Goal: Information Seeking & Learning: Learn about a topic

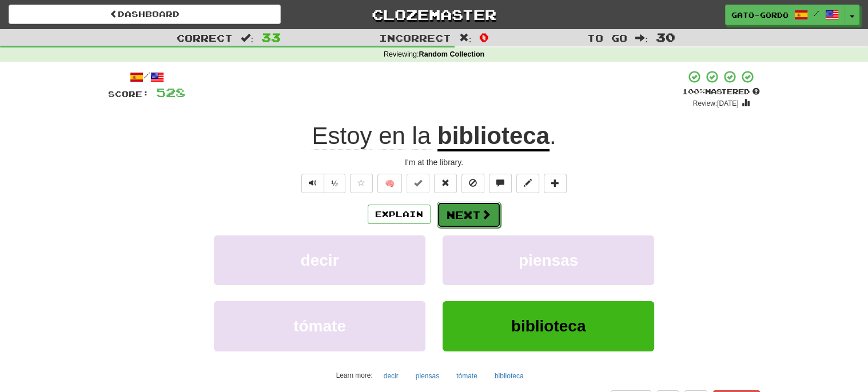
click at [474, 212] on button "Next" at bounding box center [469, 215] width 64 height 26
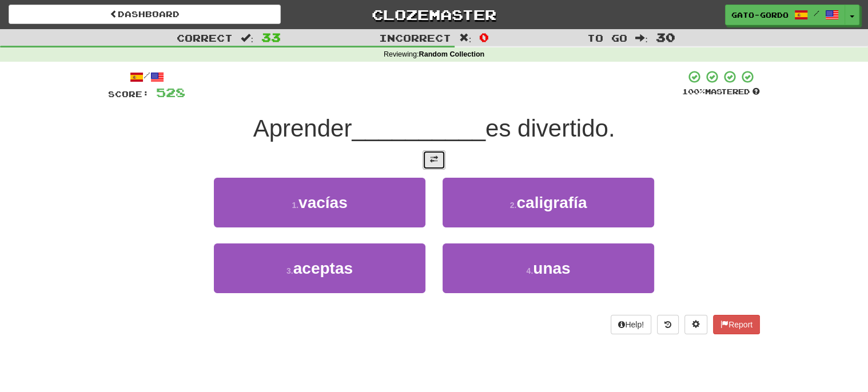
click at [424, 158] on button at bounding box center [433, 159] width 23 height 19
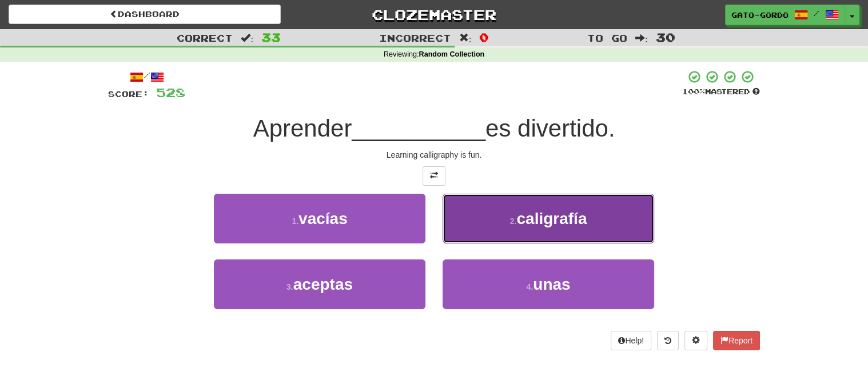
click at [585, 213] on span "caligrafía" at bounding box center [551, 219] width 70 height 18
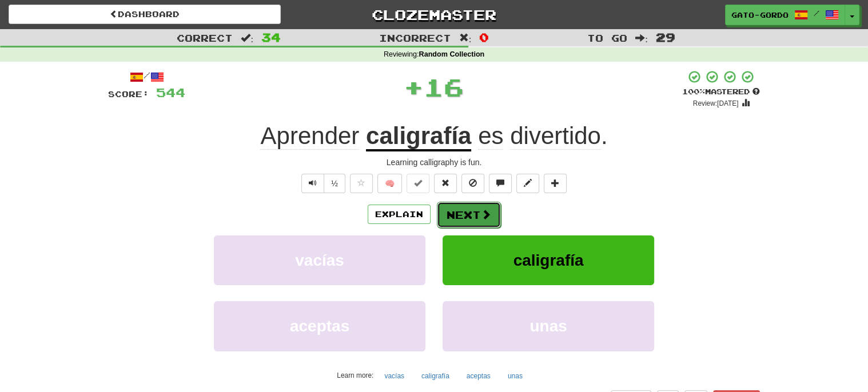
click at [457, 210] on button "Next" at bounding box center [469, 215] width 64 height 26
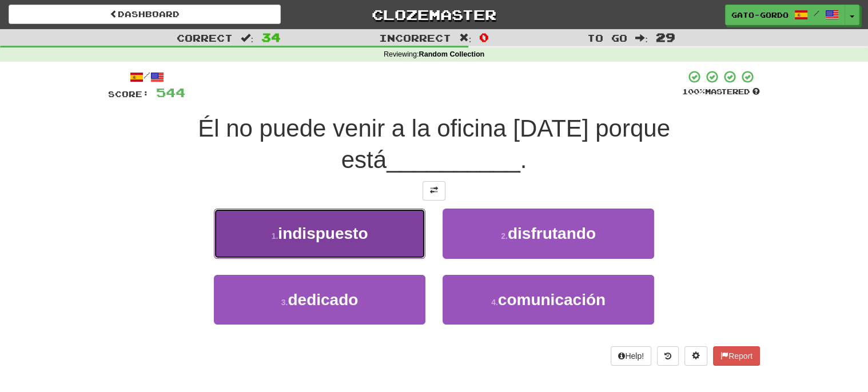
click at [333, 225] on span "indispuesto" at bounding box center [323, 234] width 90 height 18
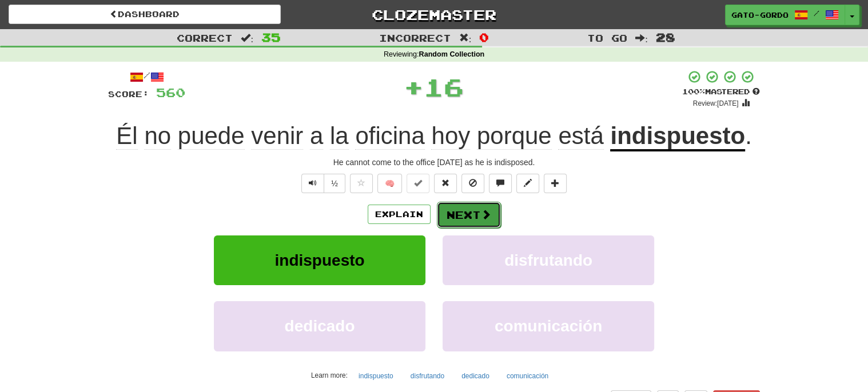
click at [461, 215] on button "Next" at bounding box center [469, 215] width 64 height 26
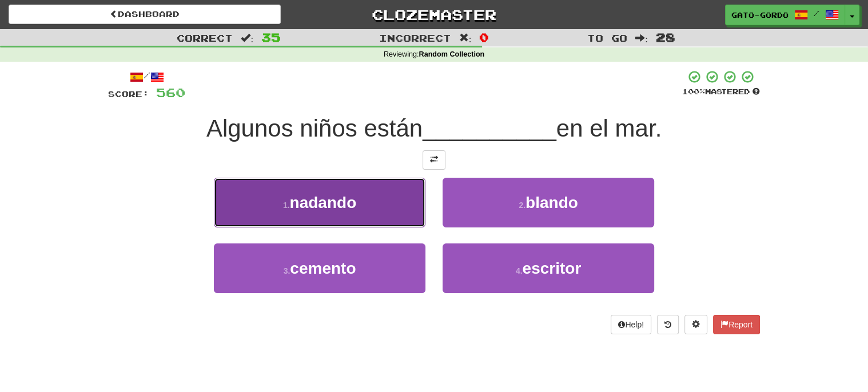
click at [311, 213] on button "1 . nadando" at bounding box center [319, 203] width 211 height 50
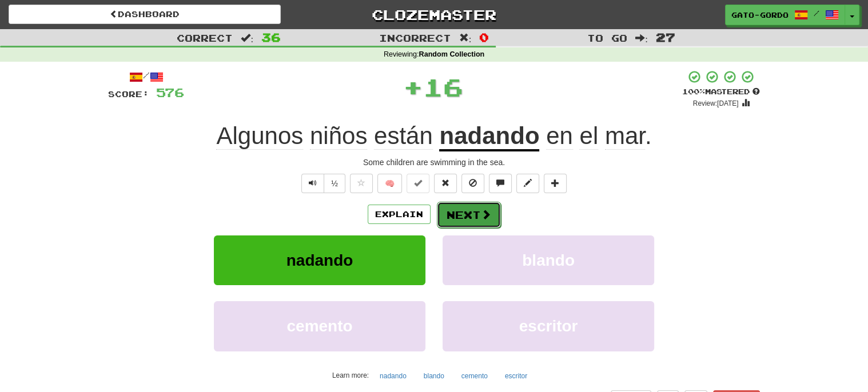
click at [485, 209] on span at bounding box center [486, 214] width 10 height 10
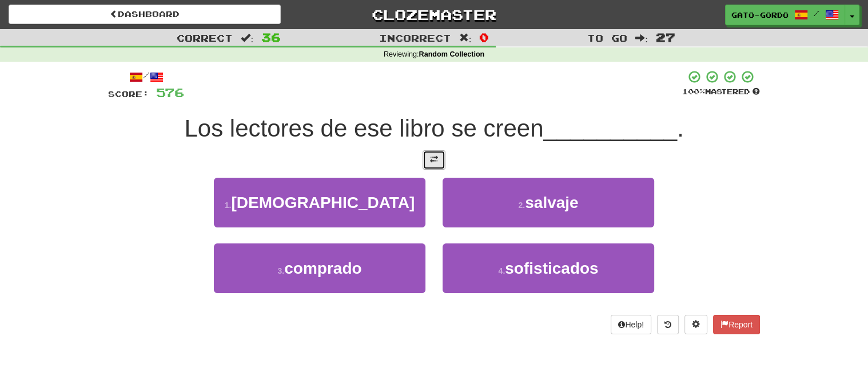
click at [433, 161] on span at bounding box center [434, 159] width 8 height 8
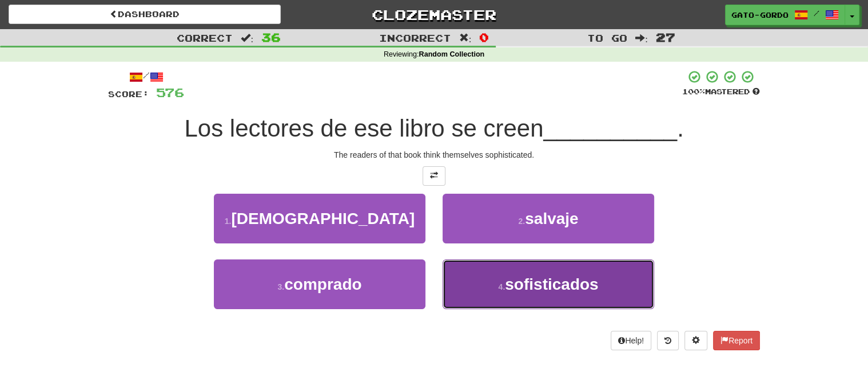
click at [524, 266] on button "4 . sofisticados" at bounding box center [547, 284] width 211 height 50
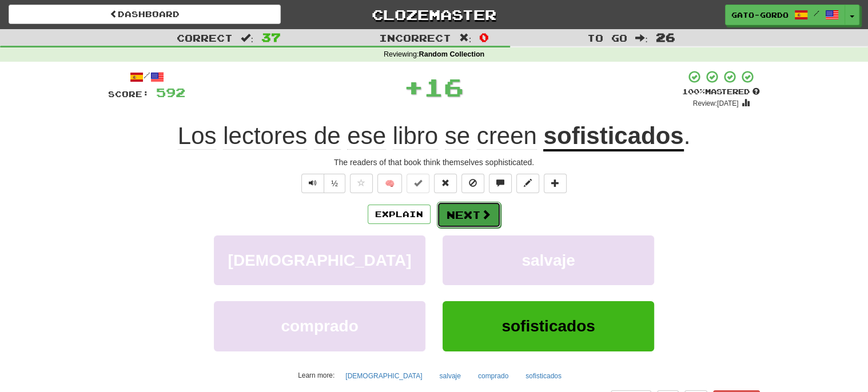
click at [481, 213] on span at bounding box center [486, 214] width 10 height 10
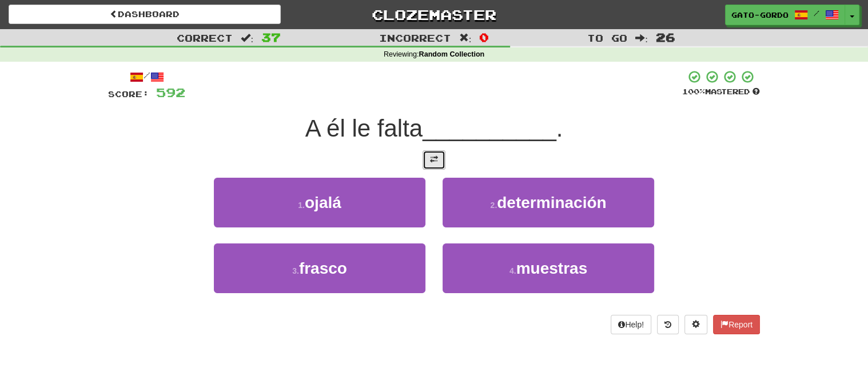
click at [438, 156] on button at bounding box center [433, 159] width 23 height 19
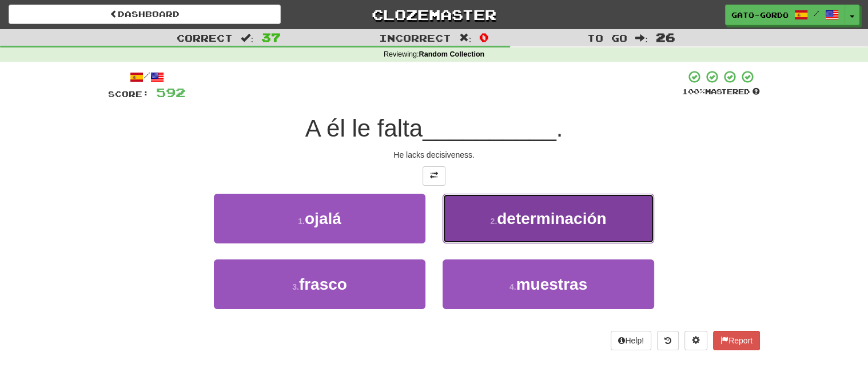
click at [528, 212] on span "determinación" at bounding box center [551, 219] width 109 height 18
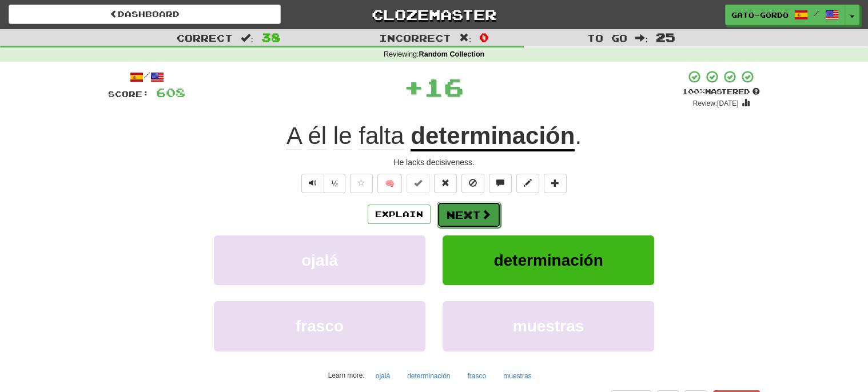
click at [475, 206] on button "Next" at bounding box center [469, 215] width 64 height 26
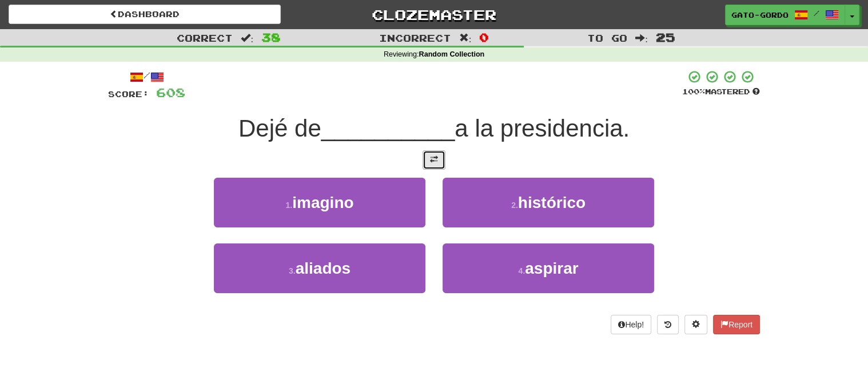
click at [436, 157] on span at bounding box center [434, 159] width 8 height 8
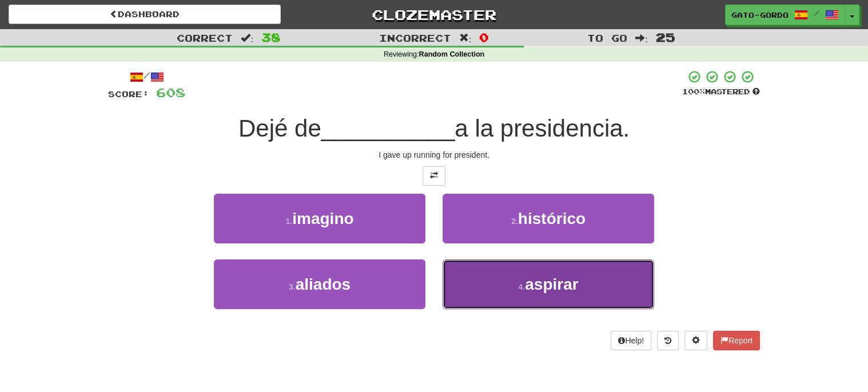
click at [552, 275] on span "aspirar" at bounding box center [551, 284] width 53 height 18
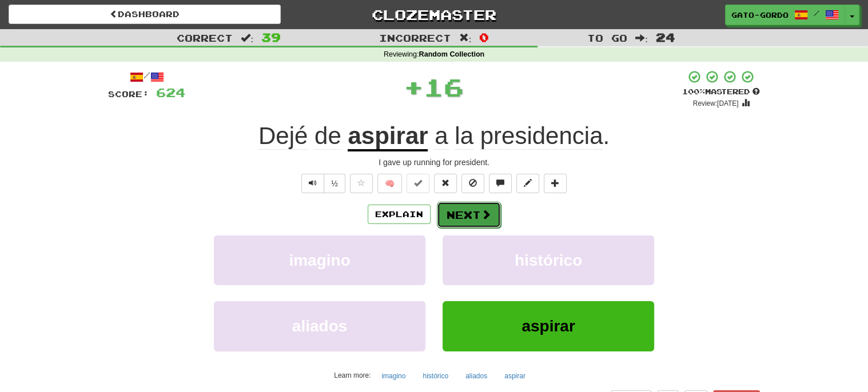
click at [474, 209] on button "Next" at bounding box center [469, 215] width 64 height 26
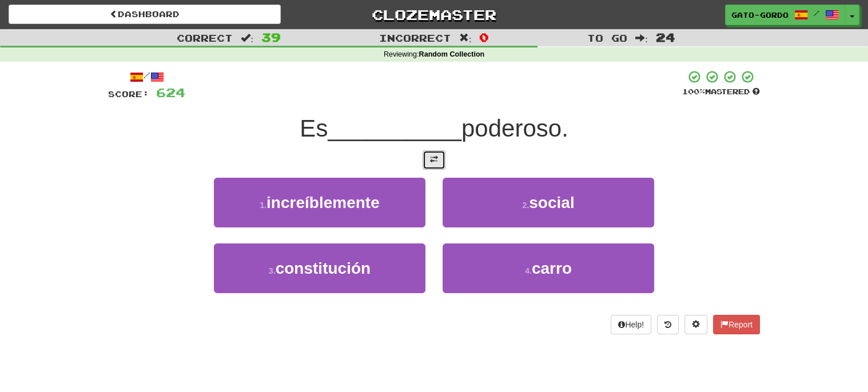
click at [433, 158] on span at bounding box center [434, 159] width 8 height 8
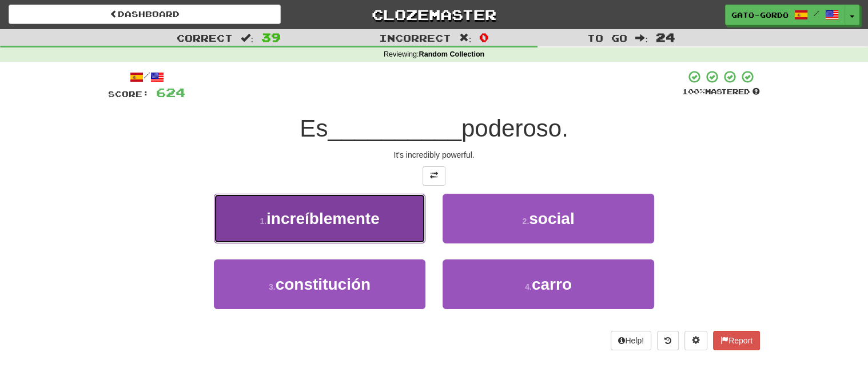
click at [317, 211] on span "increíblemente" at bounding box center [322, 219] width 113 height 18
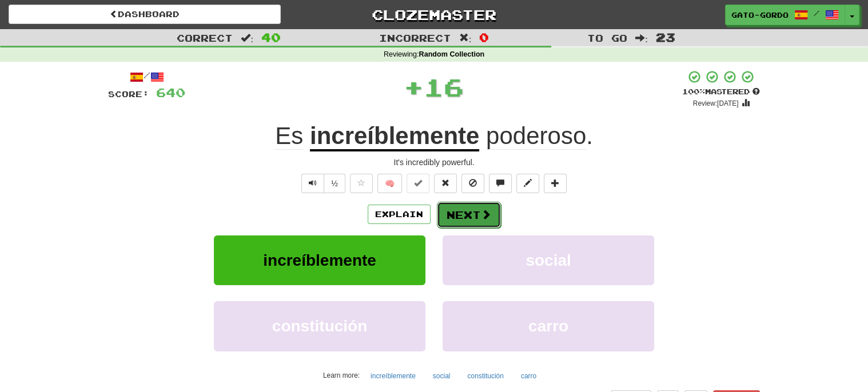
click at [476, 210] on button "Next" at bounding box center [469, 215] width 64 height 26
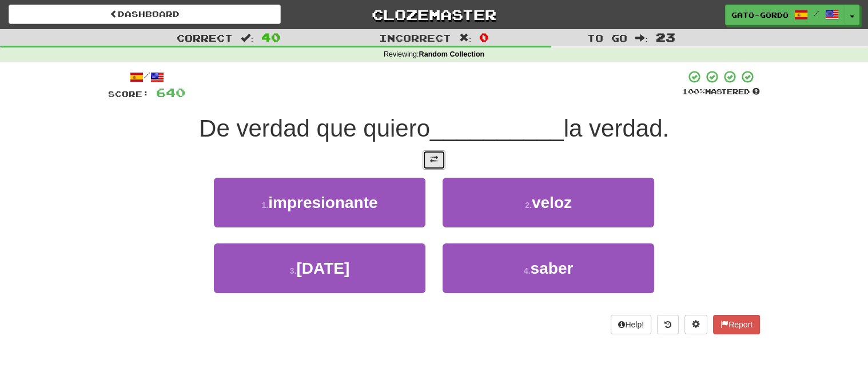
click at [434, 159] on span at bounding box center [434, 159] width 8 height 8
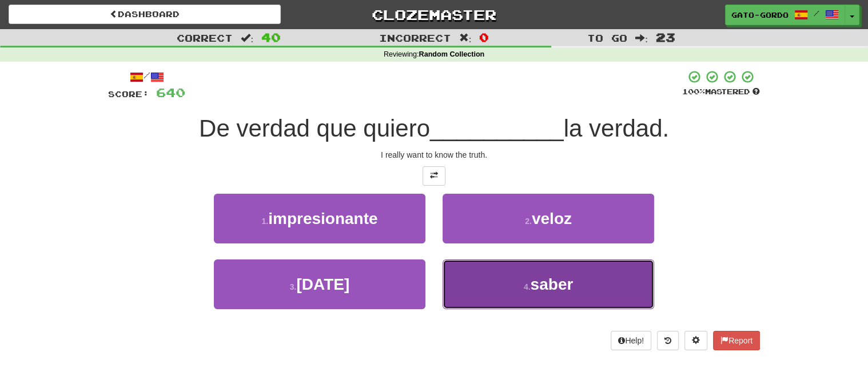
click at [542, 287] on span "saber" at bounding box center [551, 284] width 43 height 18
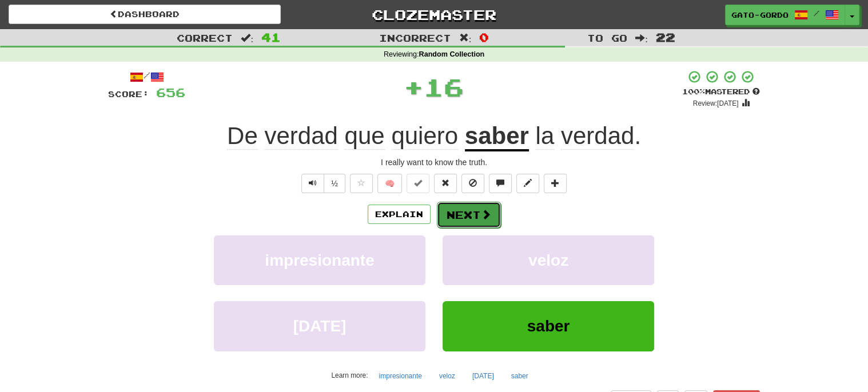
click at [468, 212] on button "Next" at bounding box center [469, 215] width 64 height 26
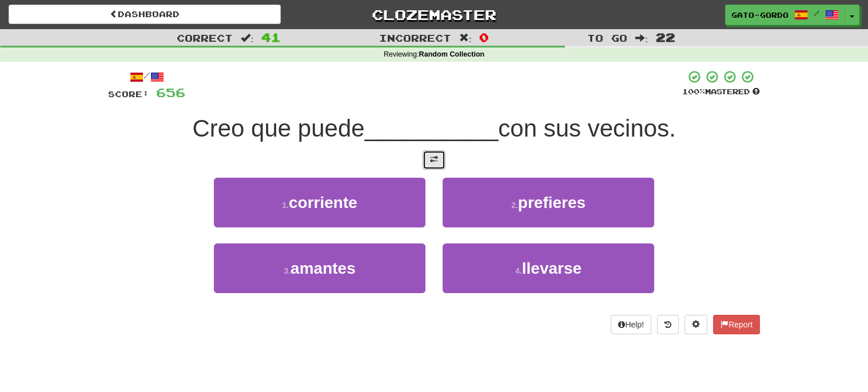
click at [434, 155] on span at bounding box center [434, 159] width 8 height 8
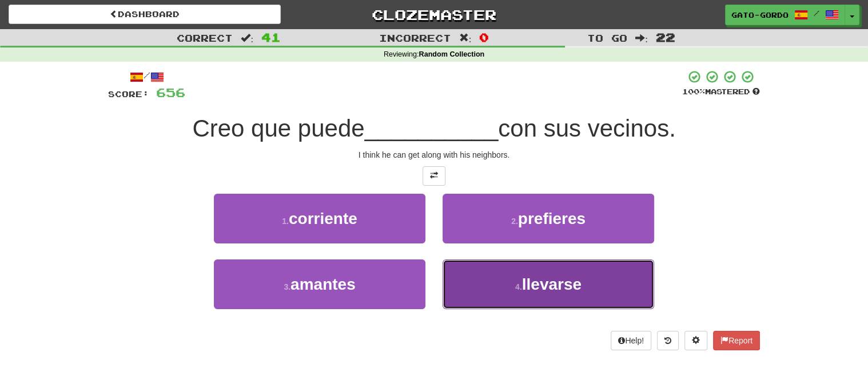
click at [536, 282] on span "llevarse" at bounding box center [551, 284] width 59 height 18
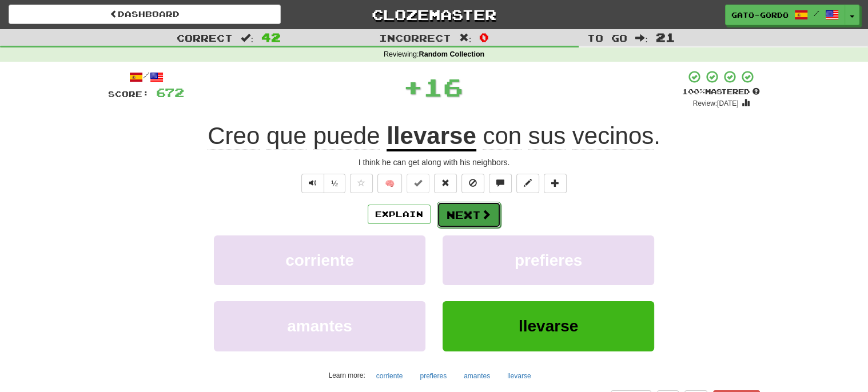
click at [461, 209] on button "Next" at bounding box center [469, 215] width 64 height 26
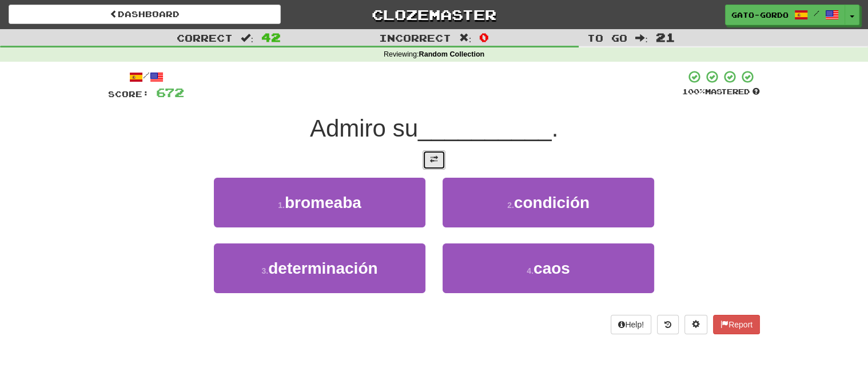
click at [436, 159] on span at bounding box center [434, 159] width 8 height 8
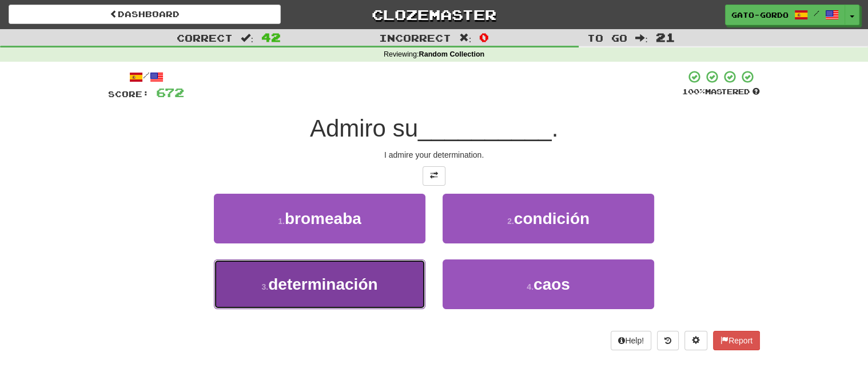
click at [312, 275] on span "determinación" at bounding box center [322, 284] width 109 height 18
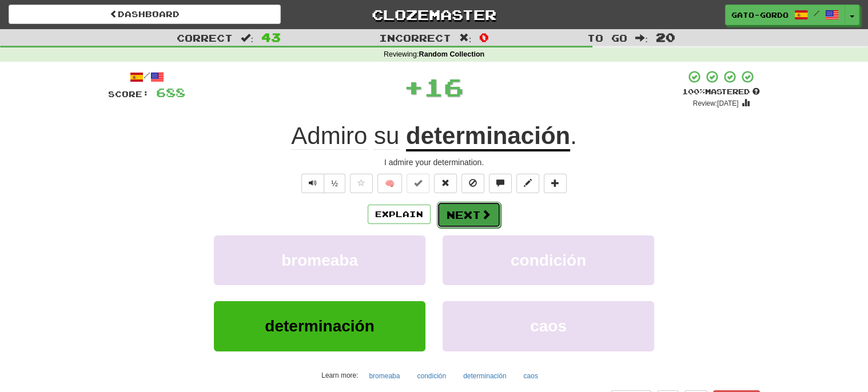
click at [470, 217] on button "Next" at bounding box center [469, 215] width 64 height 26
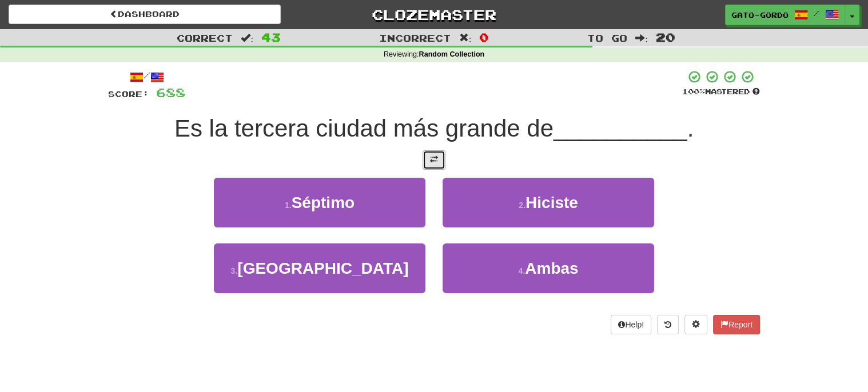
click at [430, 158] on span at bounding box center [434, 159] width 8 height 8
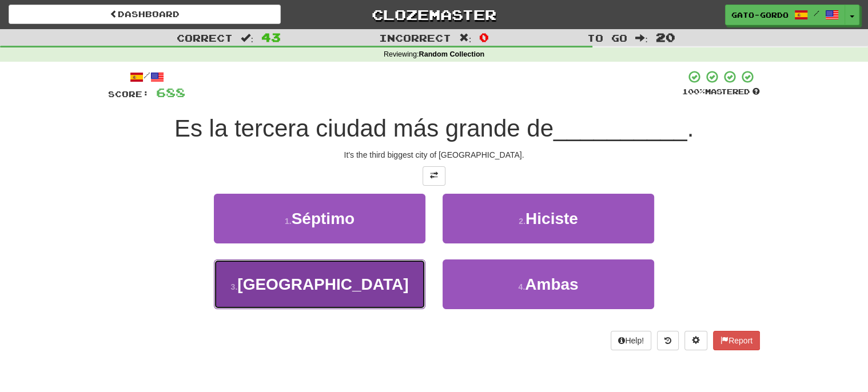
click at [349, 272] on button "3 . Serbia" at bounding box center [319, 284] width 211 height 50
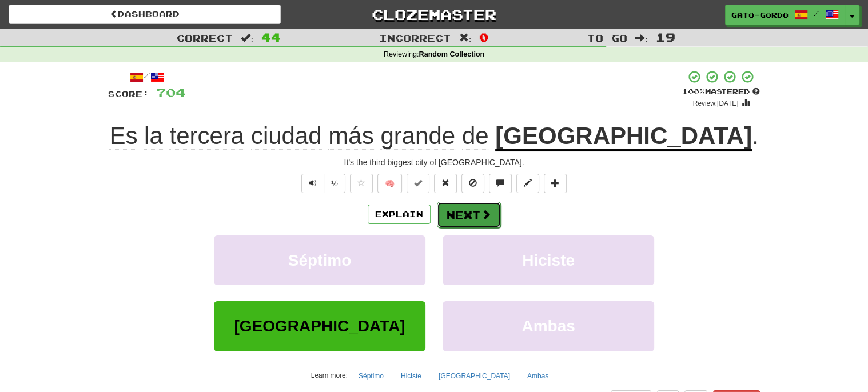
click at [461, 211] on button "Next" at bounding box center [469, 215] width 64 height 26
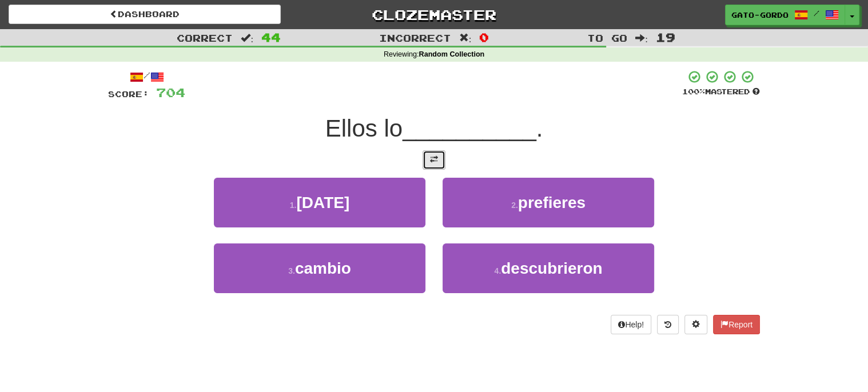
click at [433, 155] on span at bounding box center [434, 159] width 8 height 8
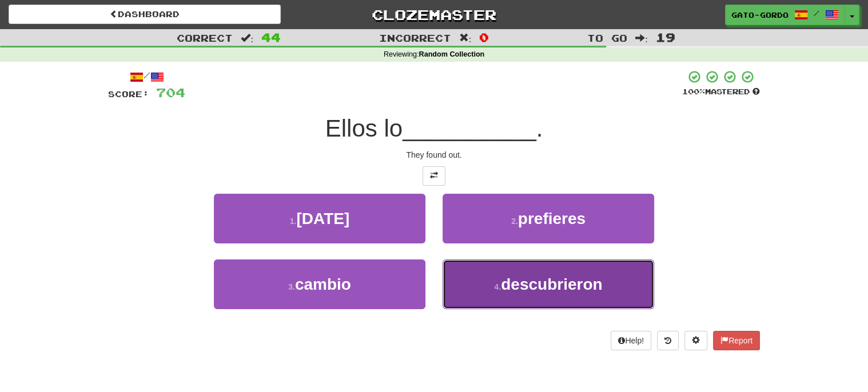
click at [555, 283] on span "descubrieron" at bounding box center [551, 284] width 101 height 18
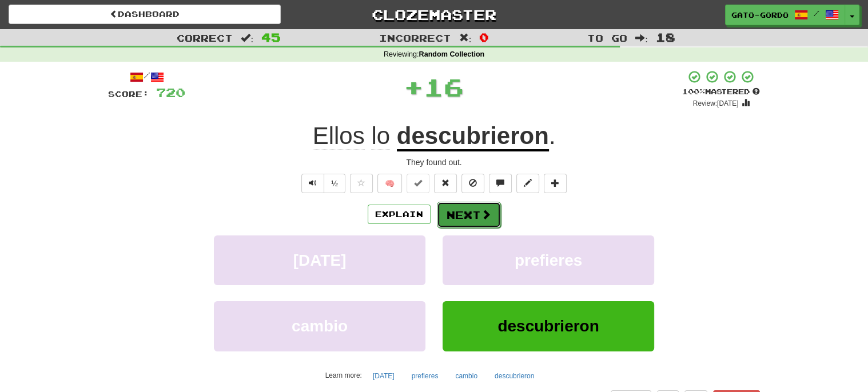
click at [457, 210] on button "Next" at bounding box center [469, 215] width 64 height 26
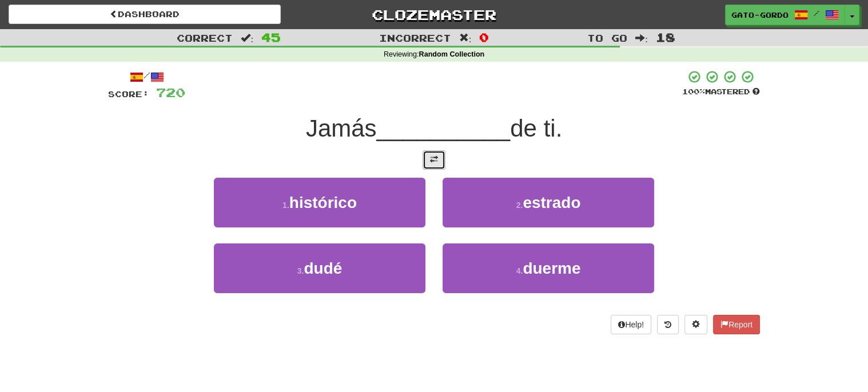
click at [430, 157] on span at bounding box center [434, 159] width 8 height 8
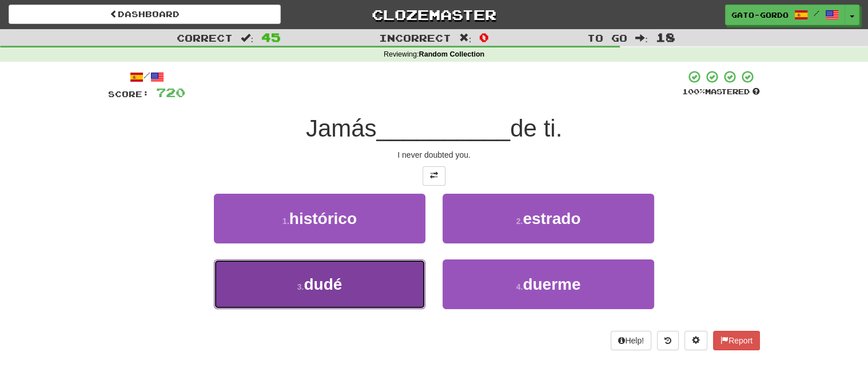
click at [357, 282] on button "3 . dudé" at bounding box center [319, 284] width 211 height 50
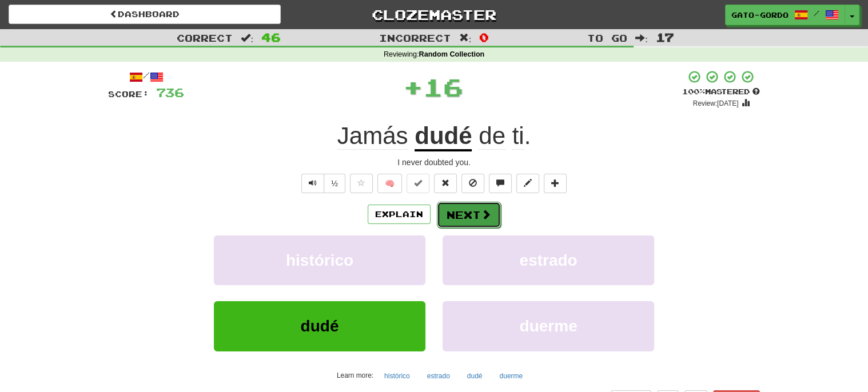
click at [460, 213] on button "Next" at bounding box center [469, 215] width 64 height 26
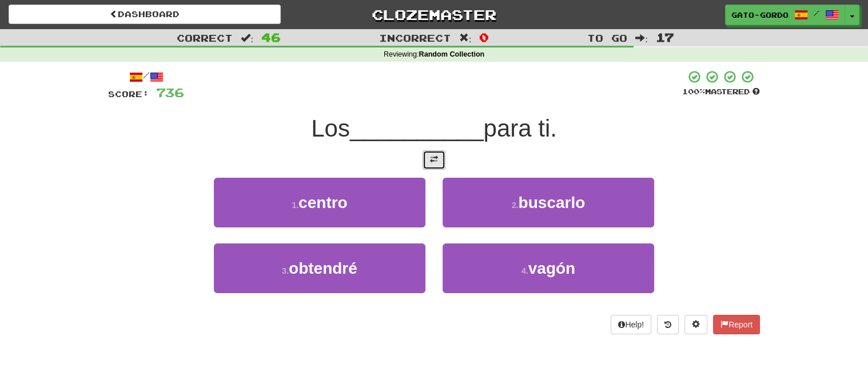
click at [435, 155] on span at bounding box center [434, 159] width 8 height 8
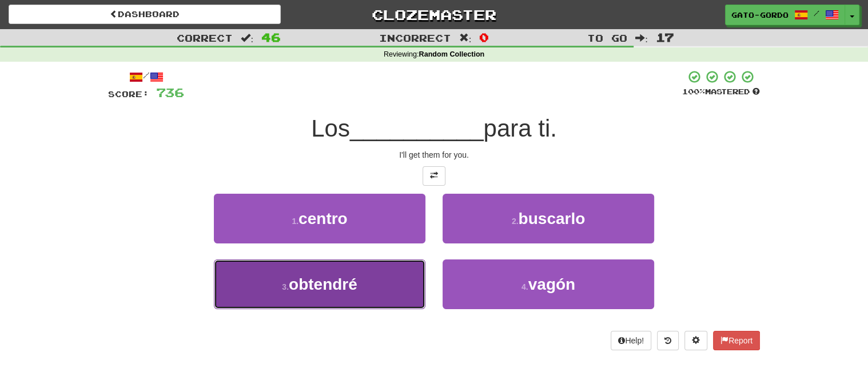
click at [277, 282] on button "3 . obtendré" at bounding box center [319, 284] width 211 height 50
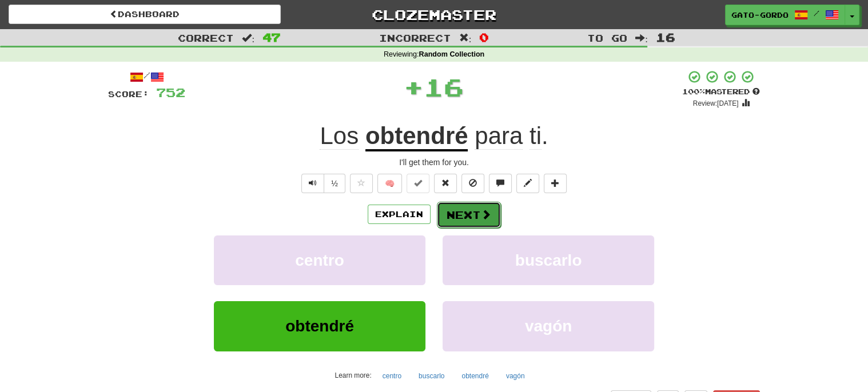
click at [464, 211] on button "Next" at bounding box center [469, 215] width 64 height 26
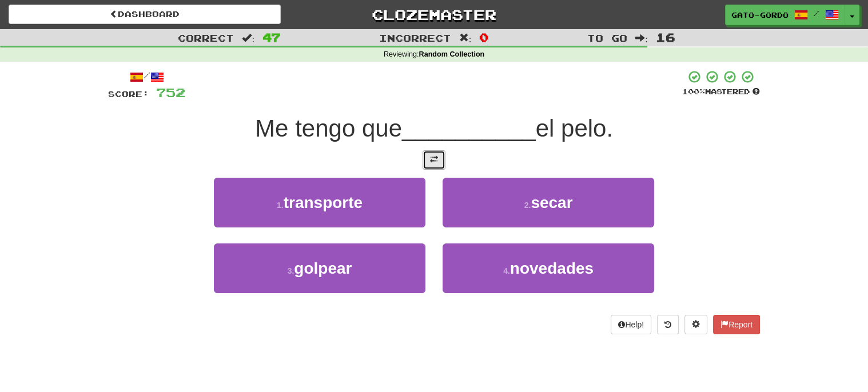
click at [431, 155] on span at bounding box center [434, 159] width 8 height 8
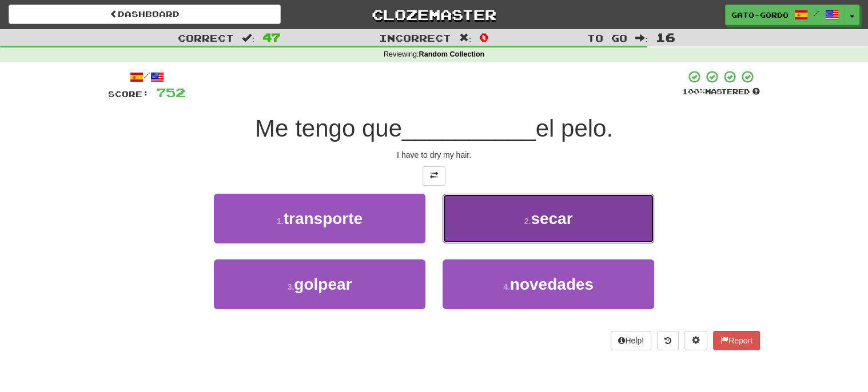
click at [544, 210] on span "secar" at bounding box center [551, 219] width 42 height 18
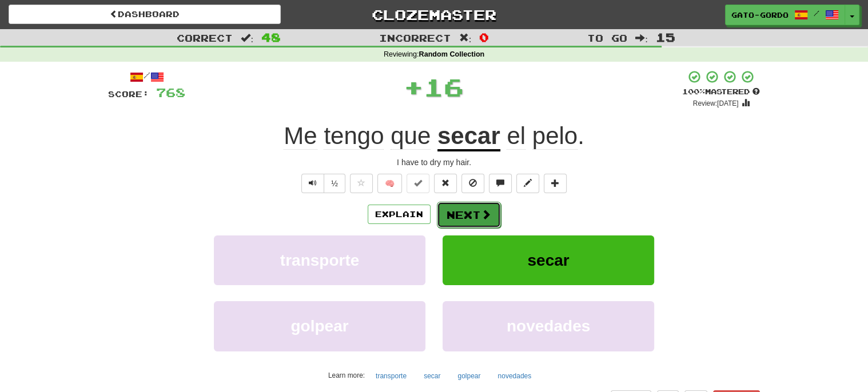
click at [468, 213] on button "Next" at bounding box center [469, 215] width 64 height 26
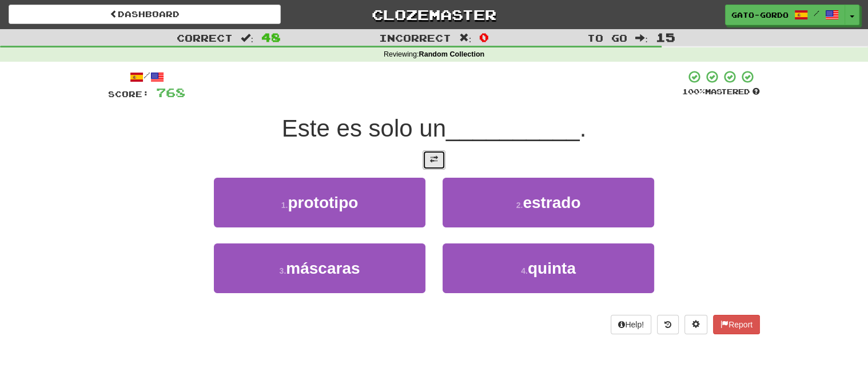
click at [436, 155] on span at bounding box center [434, 159] width 8 height 8
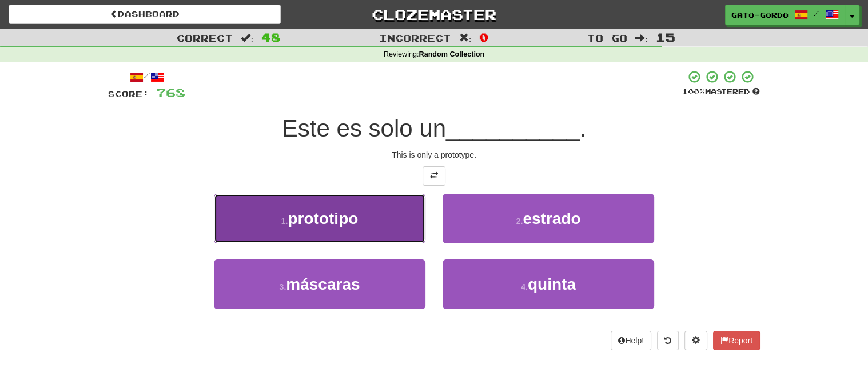
click at [353, 211] on span "prototipo" at bounding box center [322, 219] width 70 height 18
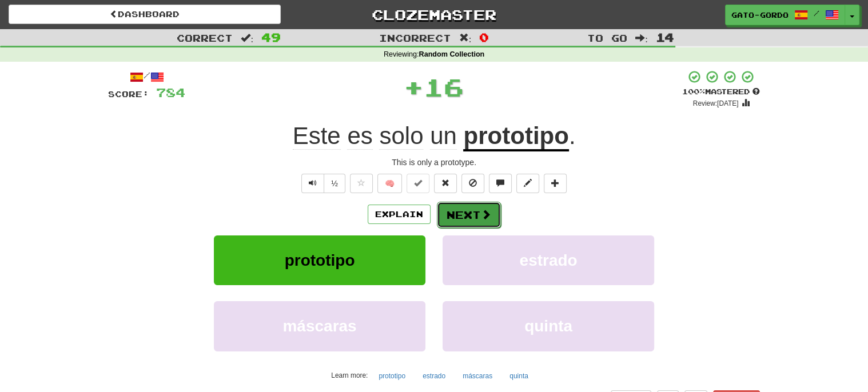
click at [456, 208] on button "Next" at bounding box center [469, 215] width 64 height 26
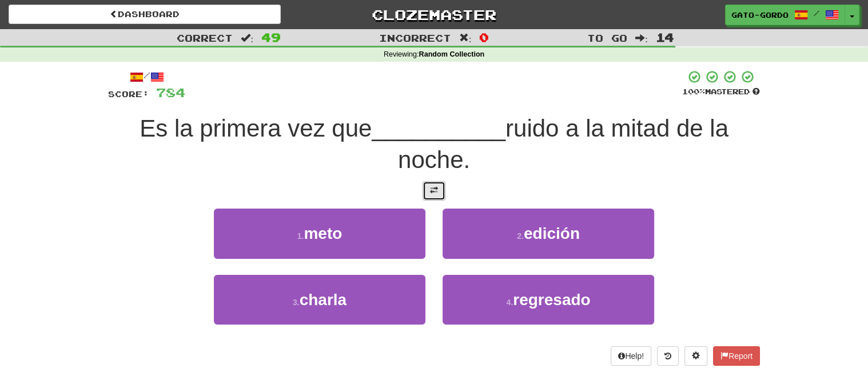
click at [440, 183] on button at bounding box center [433, 190] width 23 height 19
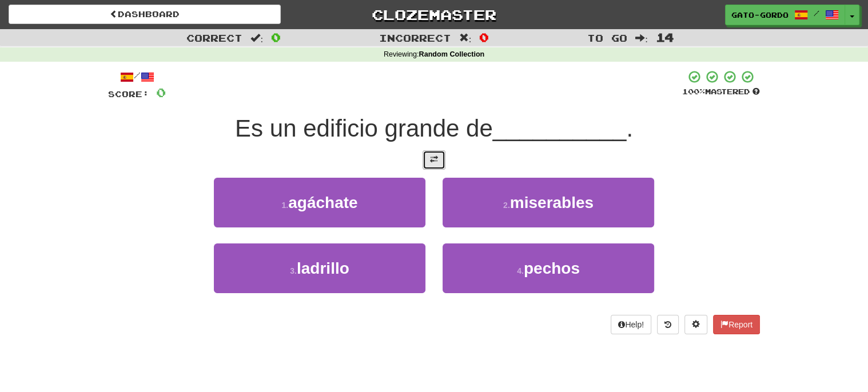
click at [436, 155] on span at bounding box center [434, 159] width 8 height 8
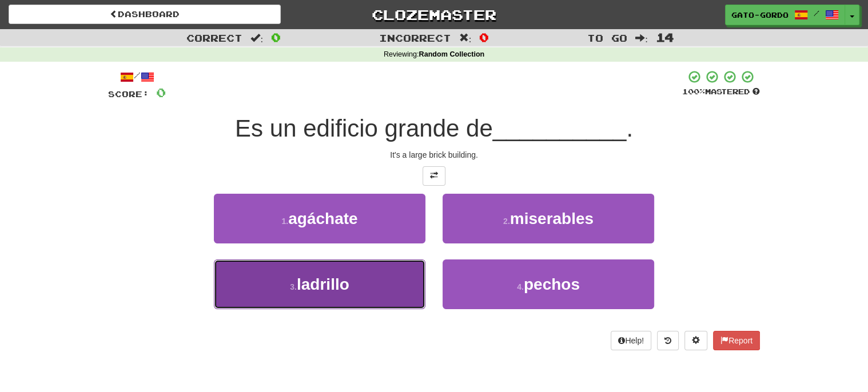
click at [335, 276] on span "ladrillo" at bounding box center [323, 284] width 53 height 18
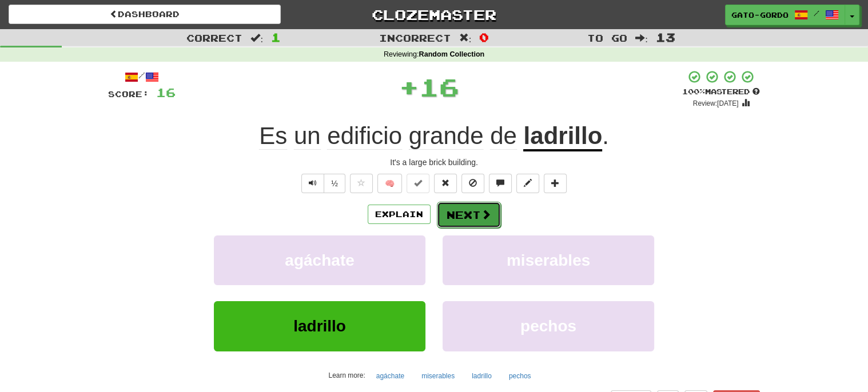
click at [466, 213] on button "Next" at bounding box center [469, 215] width 64 height 26
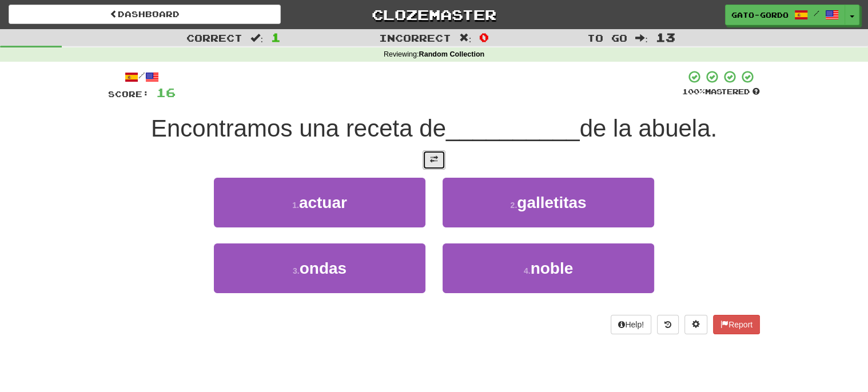
click at [432, 155] on span at bounding box center [434, 159] width 8 height 8
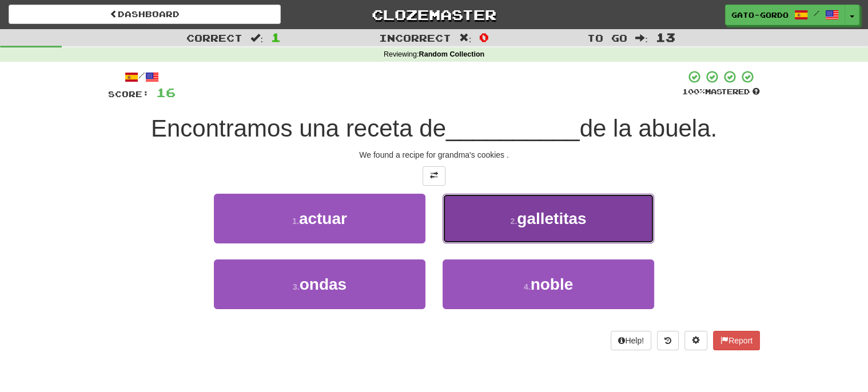
click at [513, 209] on button "2 . galletitas" at bounding box center [547, 219] width 211 height 50
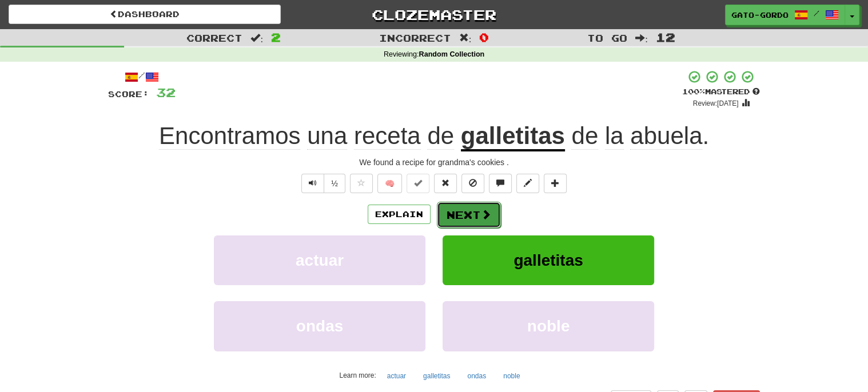
click at [481, 209] on span at bounding box center [486, 214] width 10 height 10
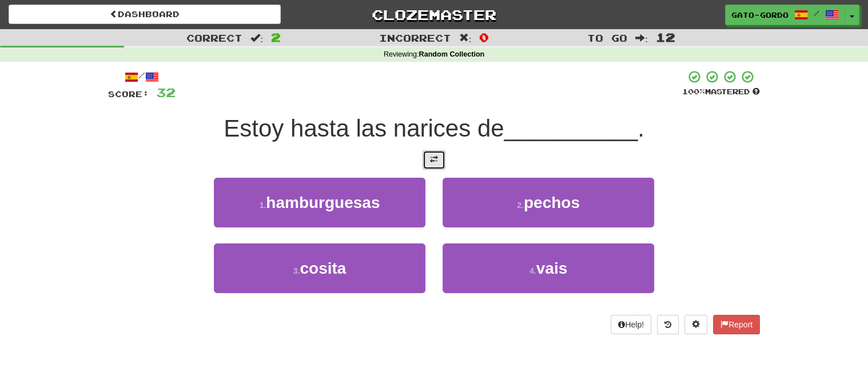
click at [428, 150] on button at bounding box center [433, 159] width 23 height 19
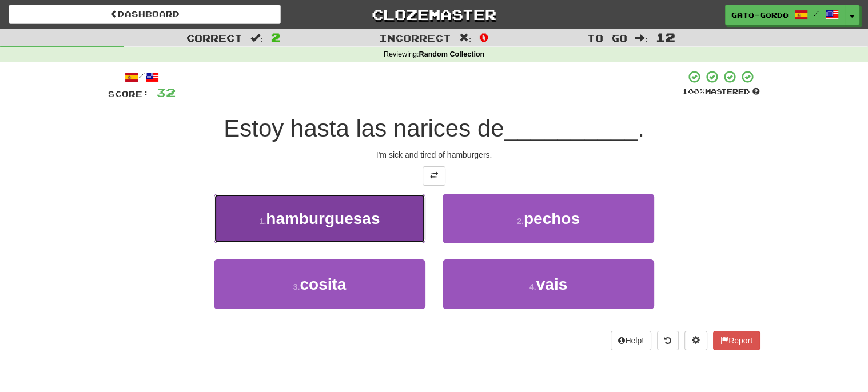
click at [339, 215] on span "hamburguesas" at bounding box center [323, 219] width 114 height 18
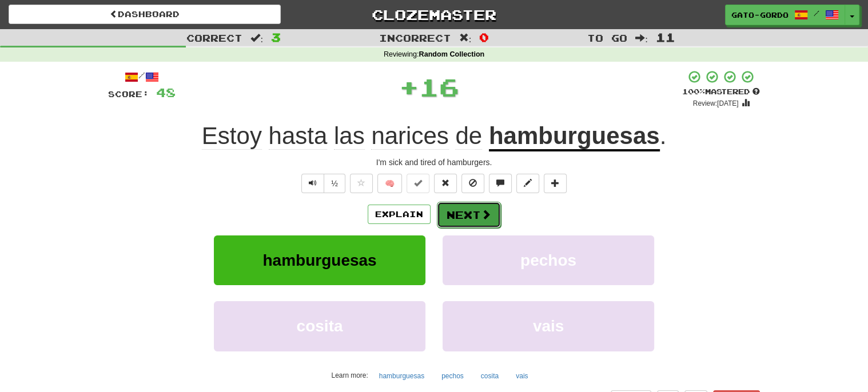
click at [461, 213] on button "Next" at bounding box center [469, 215] width 64 height 26
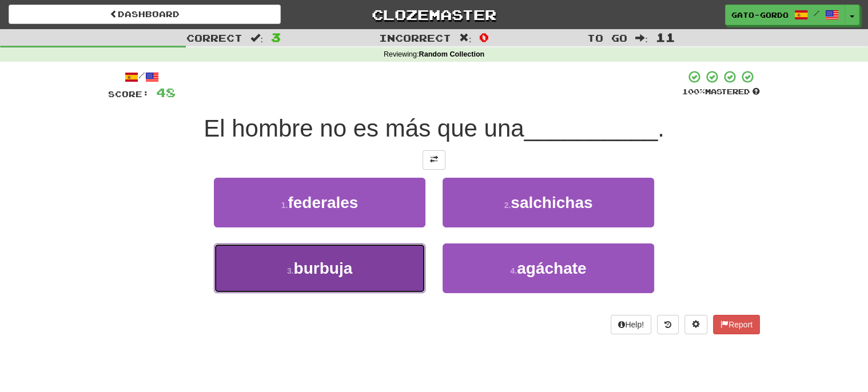
click at [357, 249] on button "3 . burbuja" at bounding box center [319, 268] width 211 height 50
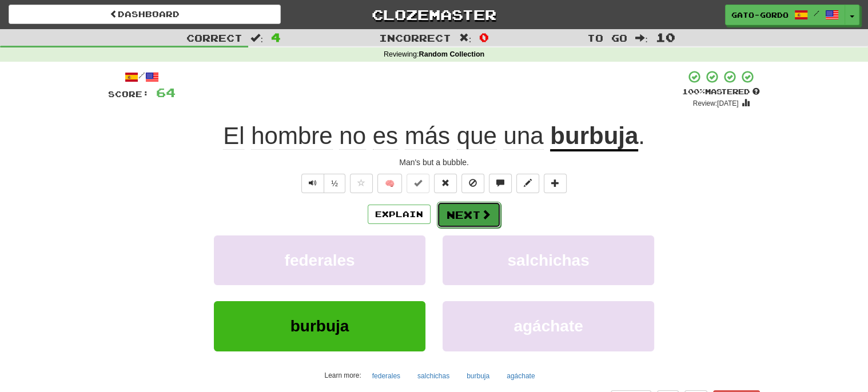
click at [462, 208] on button "Next" at bounding box center [469, 215] width 64 height 26
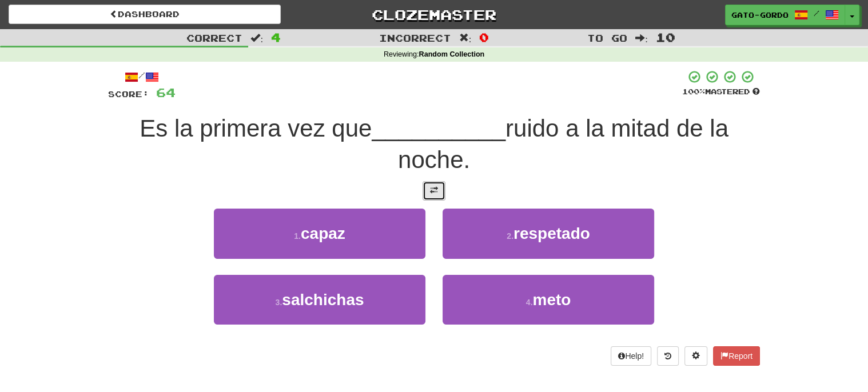
click at [430, 193] on button at bounding box center [433, 190] width 23 height 19
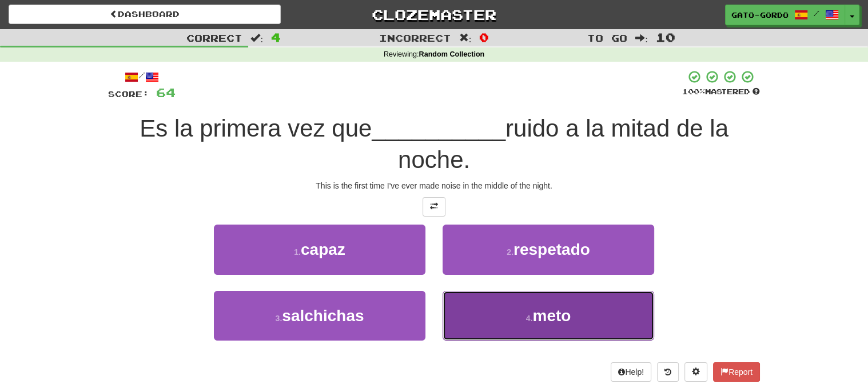
click at [537, 319] on span "meto" at bounding box center [551, 316] width 38 height 18
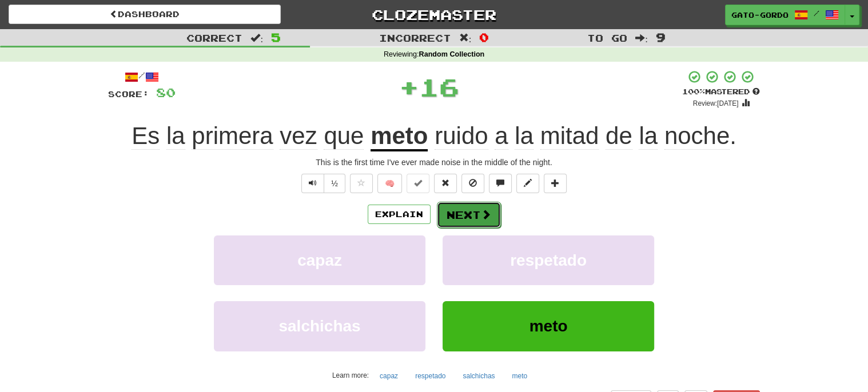
click at [465, 210] on button "Next" at bounding box center [469, 215] width 64 height 26
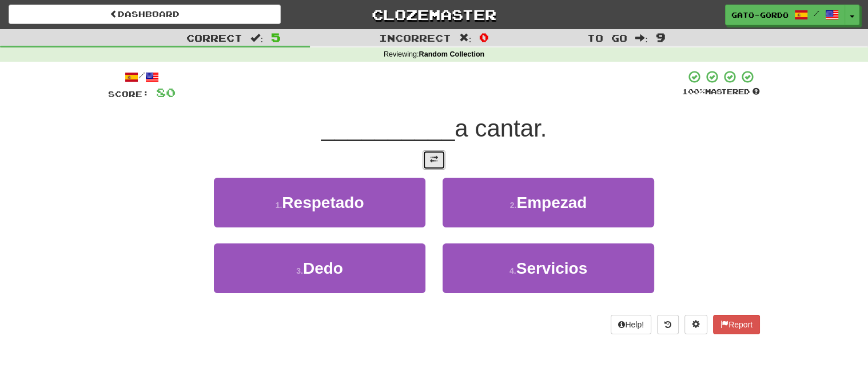
click at [437, 155] on span at bounding box center [434, 159] width 8 height 8
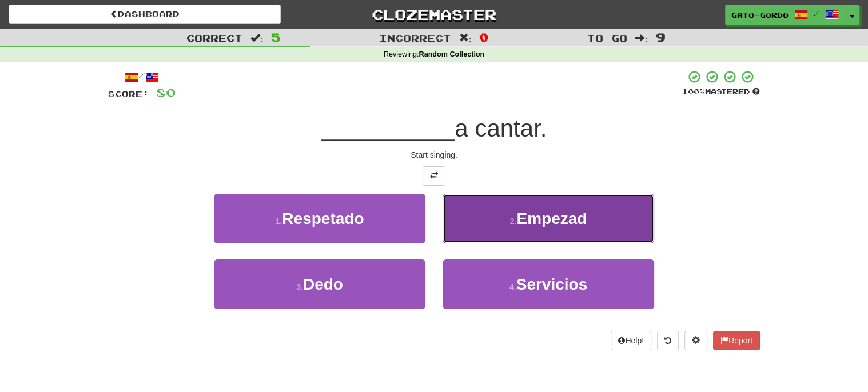
click at [567, 210] on span "Empezad" at bounding box center [551, 219] width 70 height 18
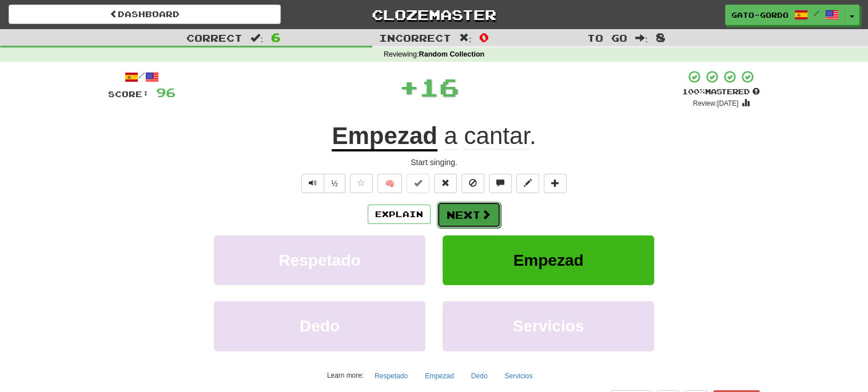
click at [466, 211] on button "Next" at bounding box center [469, 215] width 64 height 26
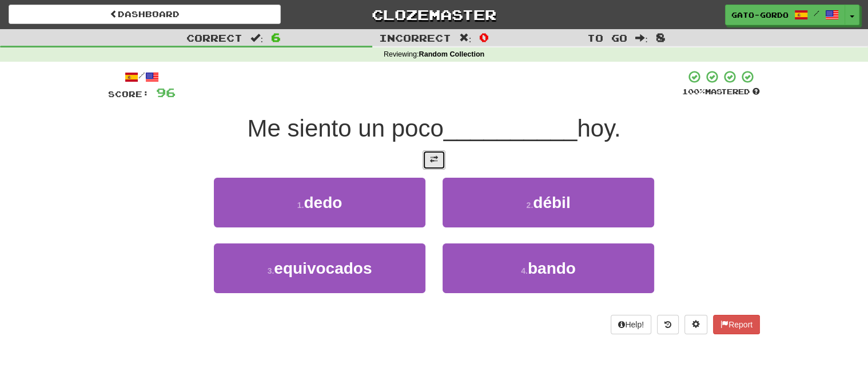
click at [430, 157] on span at bounding box center [434, 159] width 8 height 8
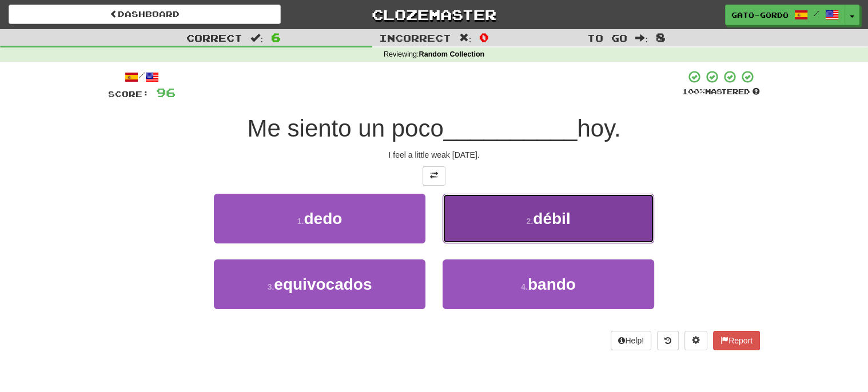
click at [513, 207] on button "2 . débil" at bounding box center [547, 219] width 211 height 50
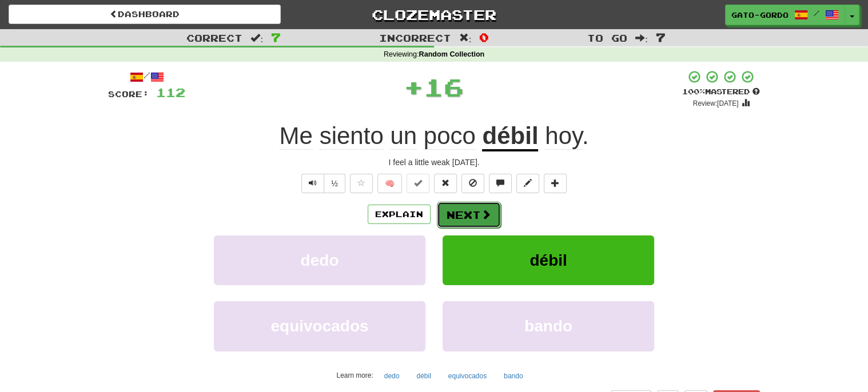
click at [466, 209] on button "Next" at bounding box center [469, 215] width 64 height 26
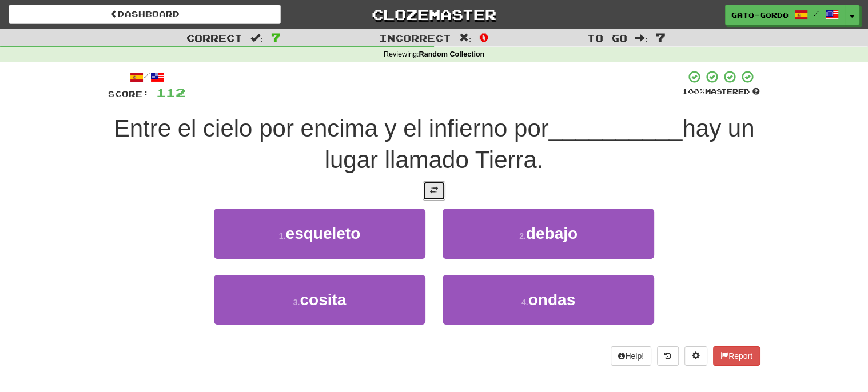
click at [438, 189] on button at bounding box center [433, 190] width 23 height 19
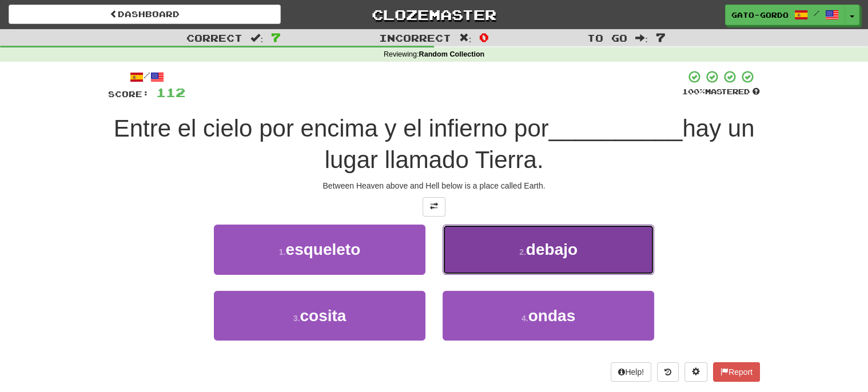
click at [553, 253] on span "debajo" at bounding box center [551, 250] width 51 height 18
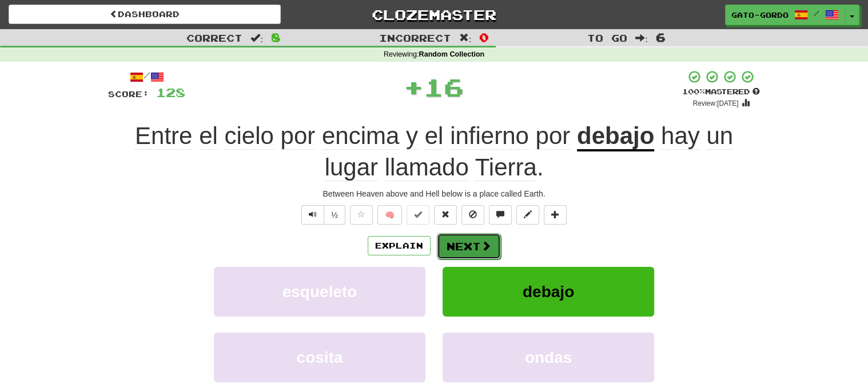
click at [468, 244] on button "Next" at bounding box center [469, 246] width 64 height 26
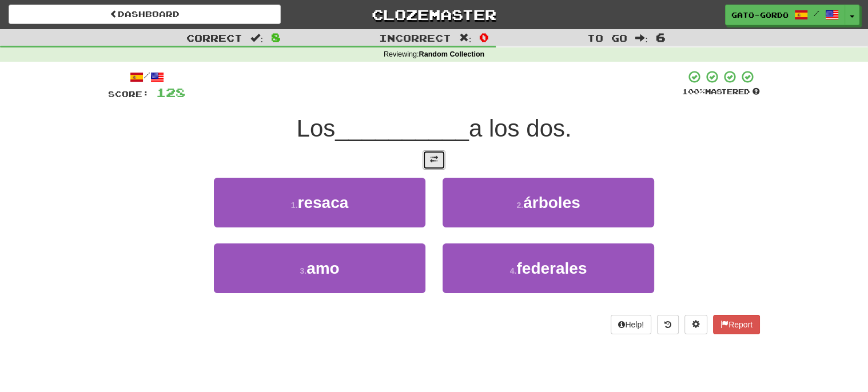
click at [438, 153] on button at bounding box center [433, 159] width 23 height 19
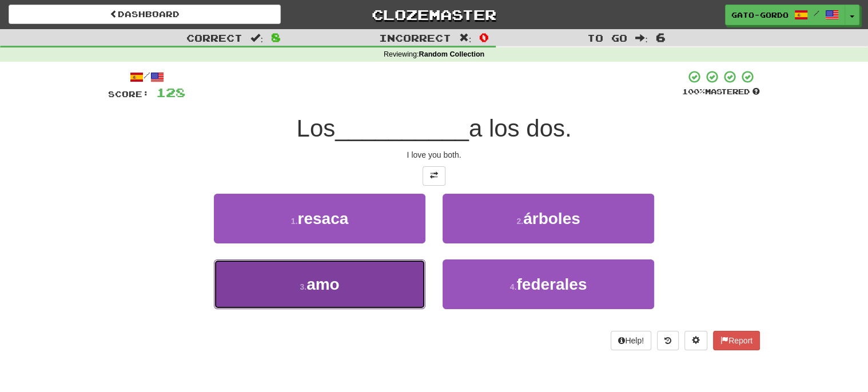
click at [357, 281] on button "3 . amo" at bounding box center [319, 284] width 211 height 50
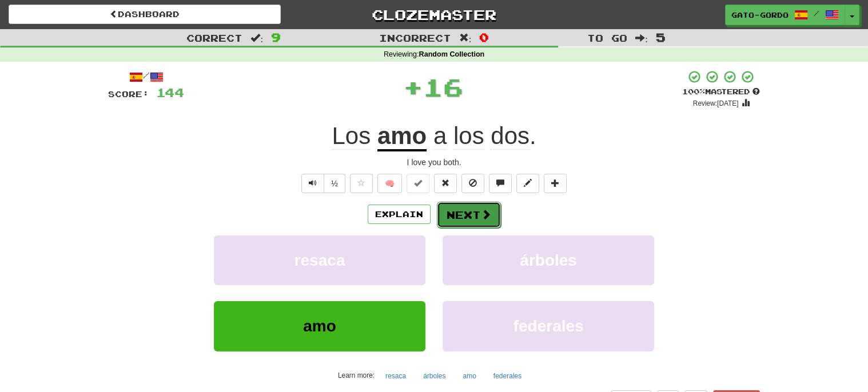
click at [474, 213] on button "Next" at bounding box center [469, 215] width 64 height 26
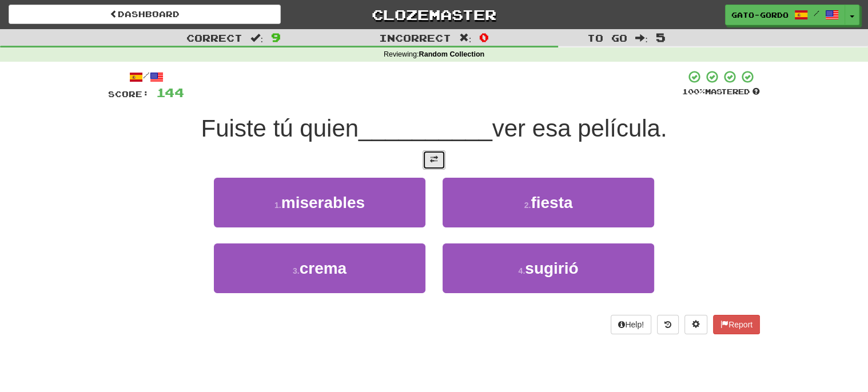
click at [430, 157] on span at bounding box center [434, 159] width 8 height 8
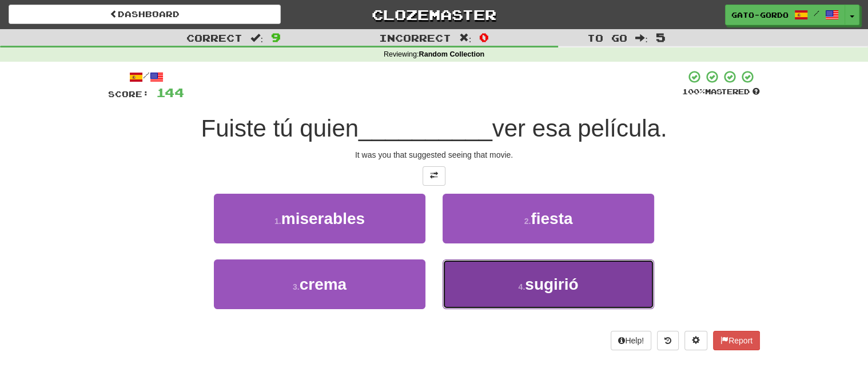
click at [511, 290] on button "4 . sugirió" at bounding box center [547, 284] width 211 height 50
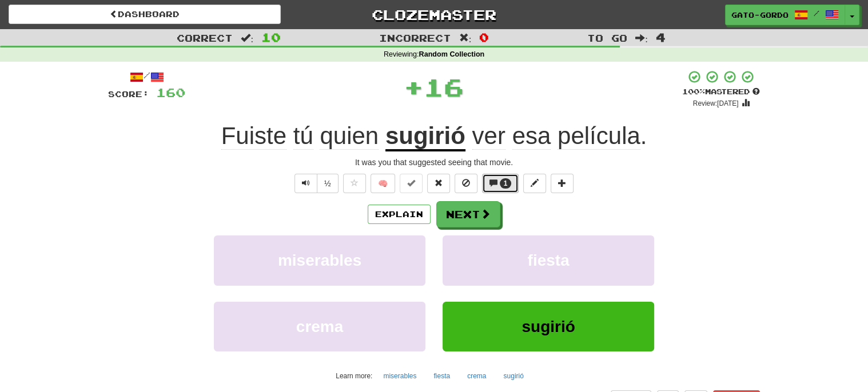
click at [504, 181] on span "1" at bounding box center [506, 183] width 4 height 8
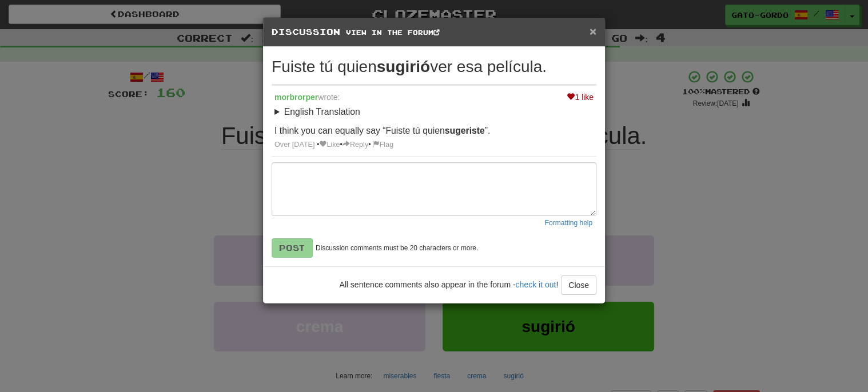
click at [594, 31] on span "×" at bounding box center [592, 31] width 7 height 13
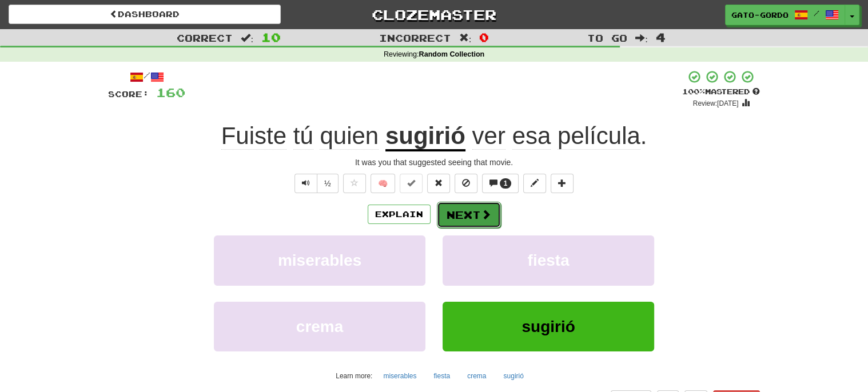
click at [474, 209] on button "Next" at bounding box center [469, 215] width 64 height 26
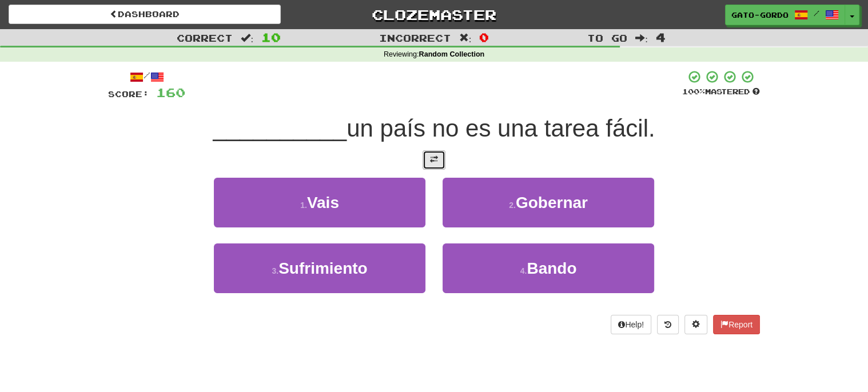
click at [432, 159] on span at bounding box center [434, 159] width 8 height 8
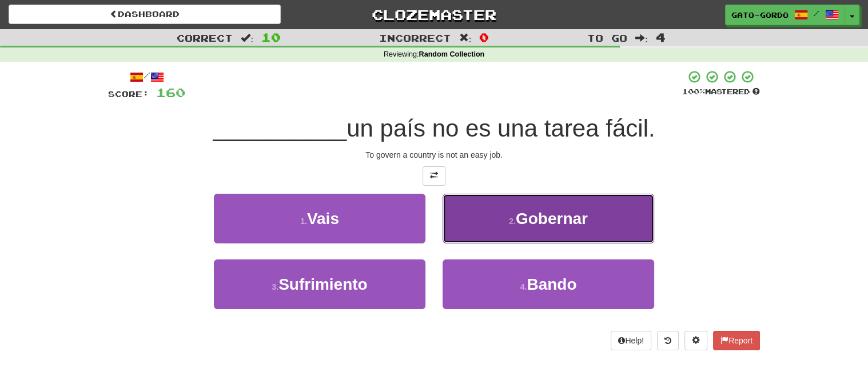
click at [512, 205] on button "2 . Gobernar" at bounding box center [547, 219] width 211 height 50
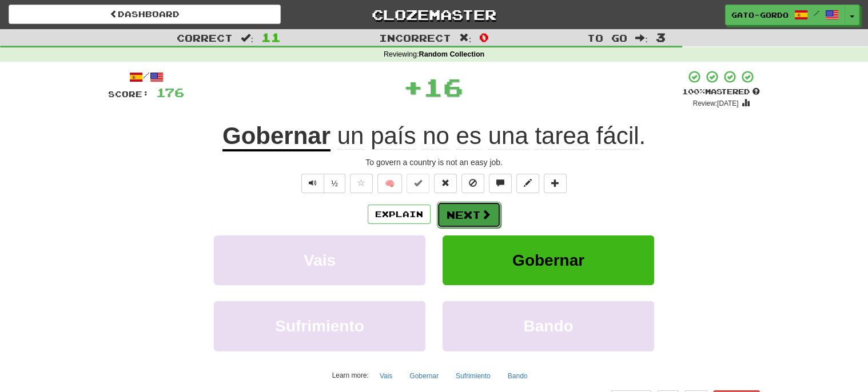
click at [457, 208] on button "Next" at bounding box center [469, 215] width 64 height 26
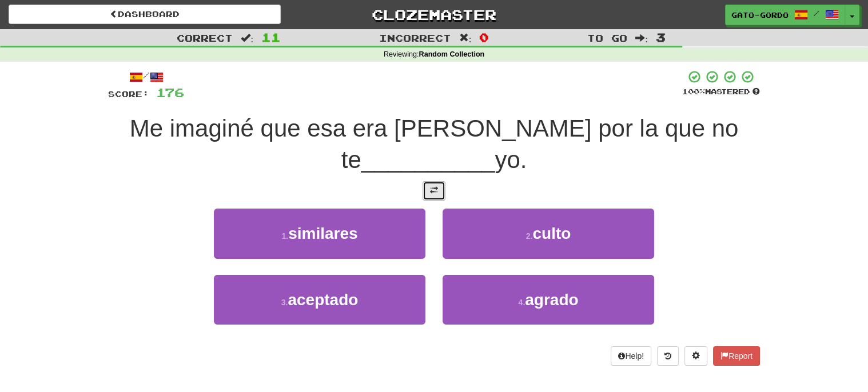
click at [432, 193] on button at bounding box center [433, 190] width 23 height 19
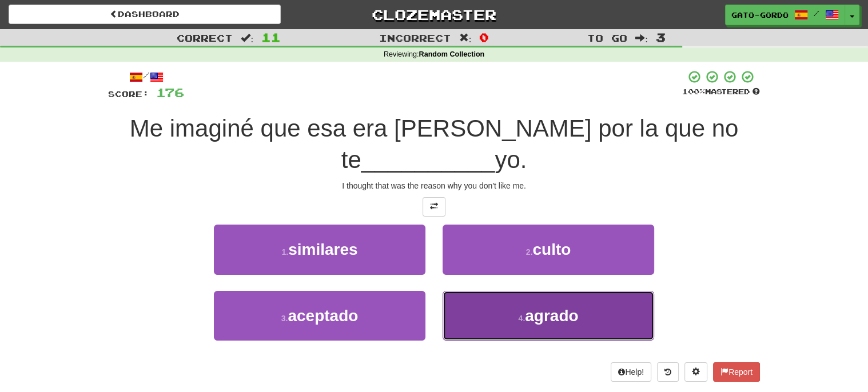
click at [500, 309] on button "4 . agrado" at bounding box center [547, 316] width 211 height 50
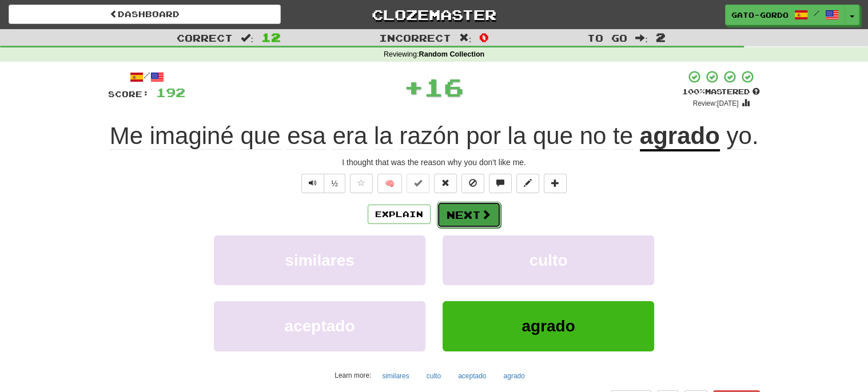
click at [466, 228] on button "Next" at bounding box center [469, 215] width 64 height 26
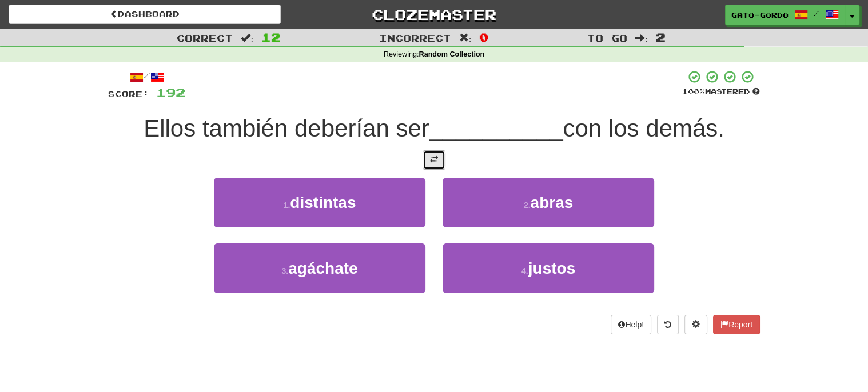
click at [430, 155] on span at bounding box center [434, 159] width 8 height 8
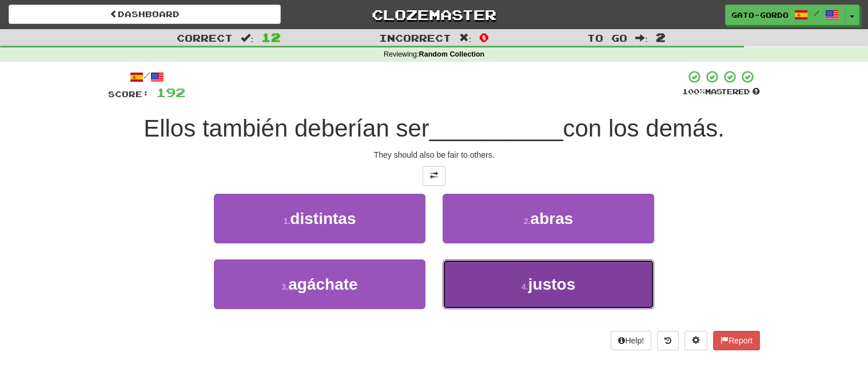
click at [521, 282] on small "4 ." at bounding box center [524, 286] width 7 height 9
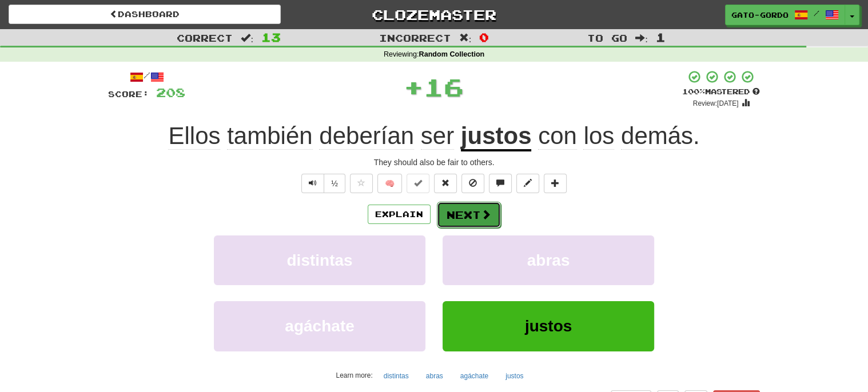
click at [453, 210] on button "Next" at bounding box center [469, 215] width 64 height 26
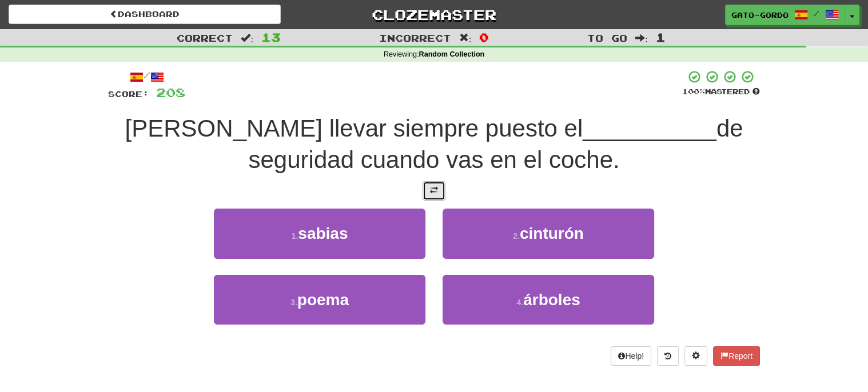
click at [430, 187] on span at bounding box center [434, 190] width 8 height 8
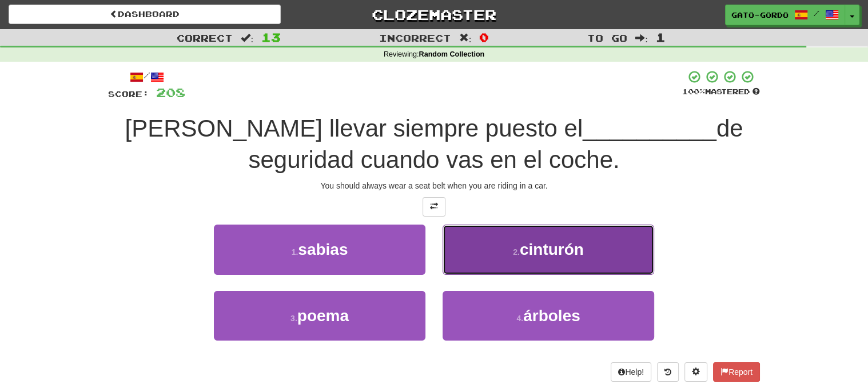
click at [531, 231] on button "2 . cinturón" at bounding box center [547, 250] width 211 height 50
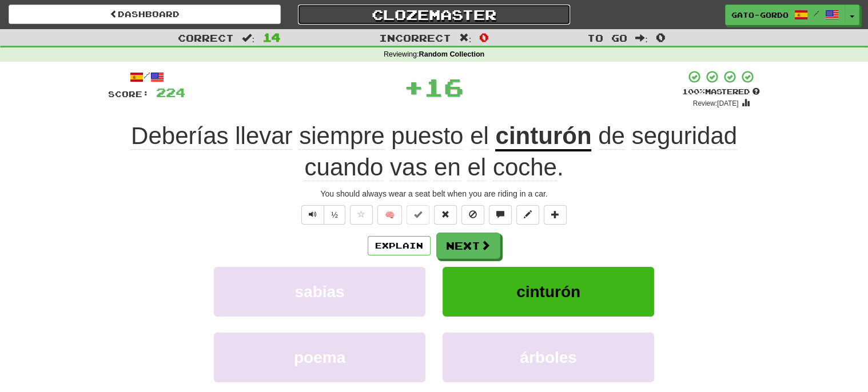
click at [408, 13] on link "Clozemaster" at bounding box center [434, 15] width 272 height 20
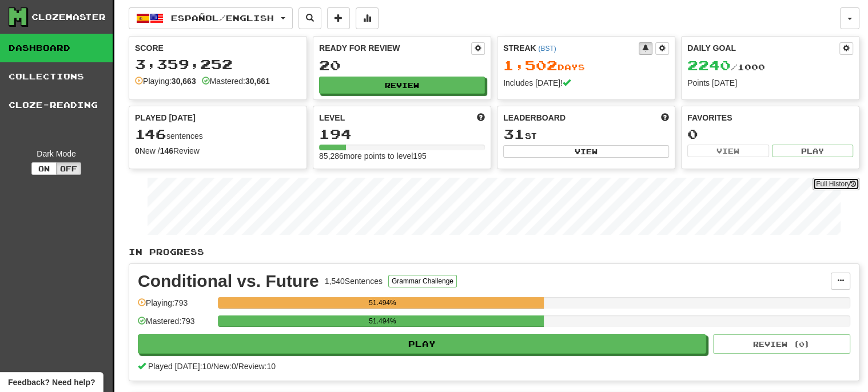
click at [841, 182] on link "Full History" at bounding box center [835, 184] width 47 height 13
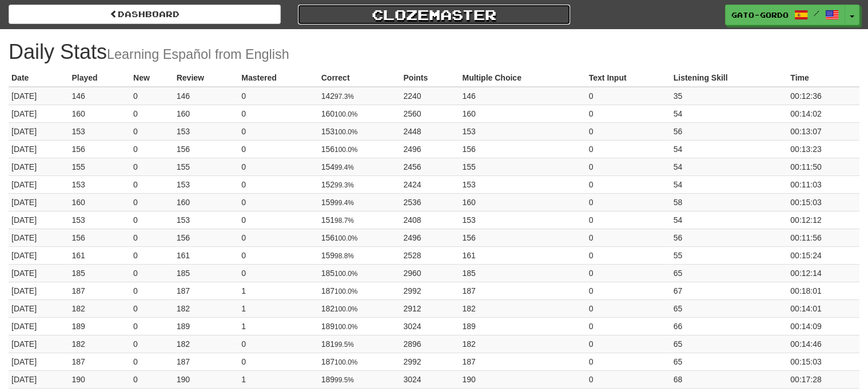
click at [408, 16] on link "Clozemaster" at bounding box center [434, 15] width 272 height 20
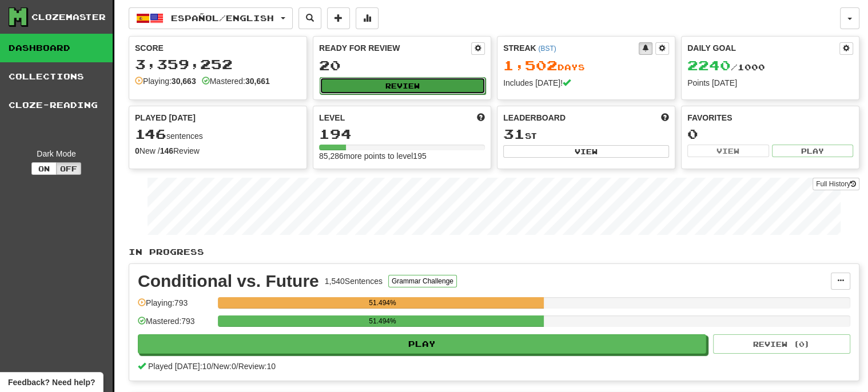
click at [415, 82] on button "Review" at bounding box center [402, 85] width 166 height 17
select select "***"
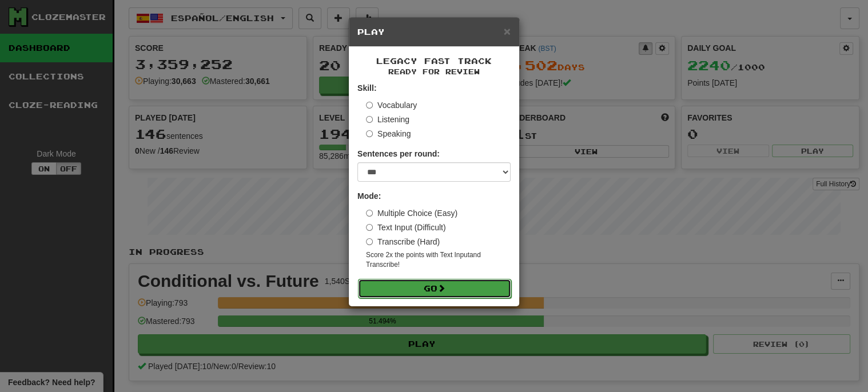
click at [426, 283] on button "Go" at bounding box center [434, 288] width 153 height 19
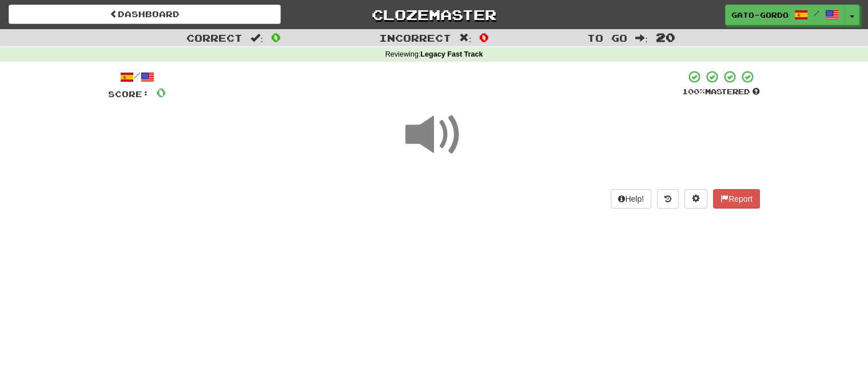
click at [433, 128] on span at bounding box center [433, 134] width 57 height 57
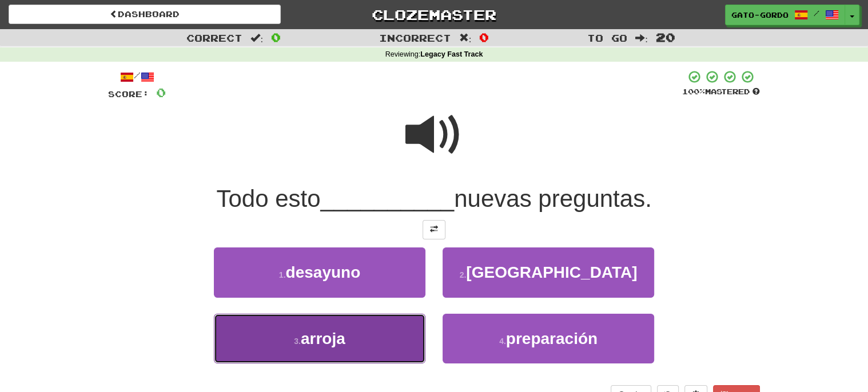
click at [319, 339] on span "arroja" at bounding box center [323, 339] width 45 height 18
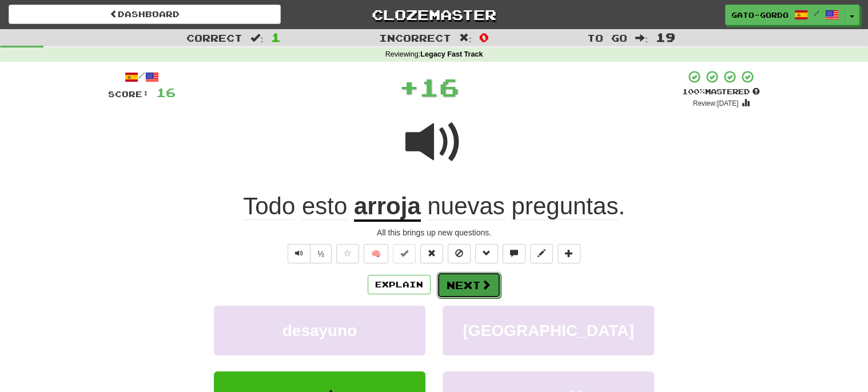
click at [465, 280] on button "Next" at bounding box center [469, 285] width 64 height 26
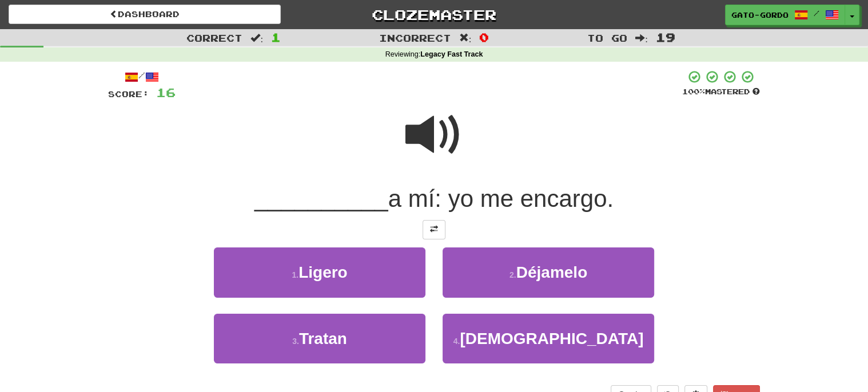
click at [425, 117] on span at bounding box center [433, 134] width 57 height 57
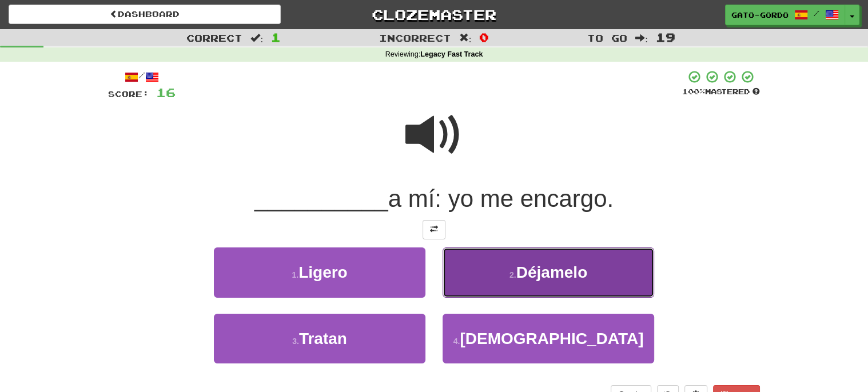
click at [526, 265] on span "Déjamelo" at bounding box center [551, 272] width 71 height 18
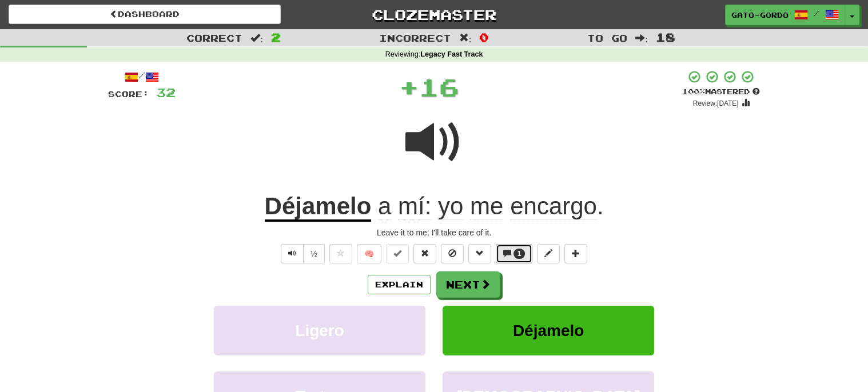
click at [517, 254] on span "1" at bounding box center [519, 254] width 4 height 8
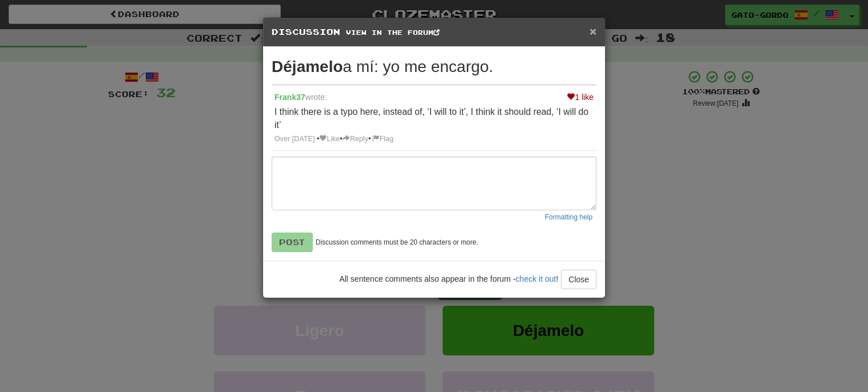
click at [591, 33] on span "×" at bounding box center [592, 31] width 7 height 13
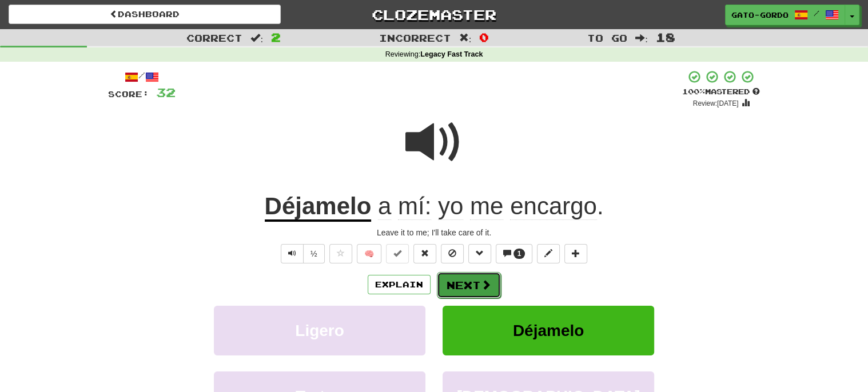
click at [453, 279] on button "Next" at bounding box center [469, 285] width 64 height 26
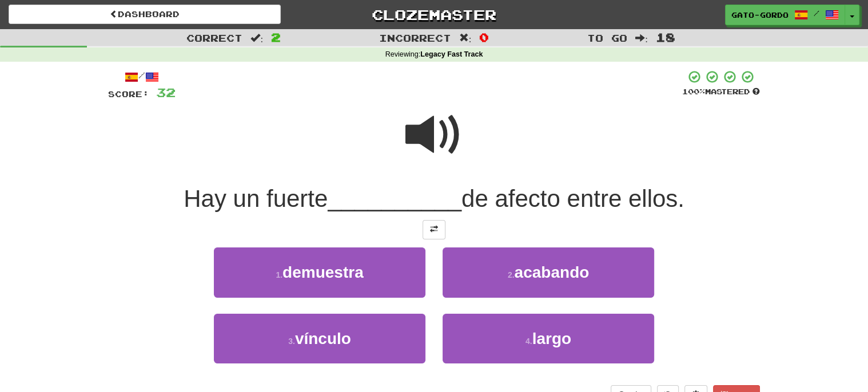
click at [447, 135] on span at bounding box center [433, 134] width 57 height 57
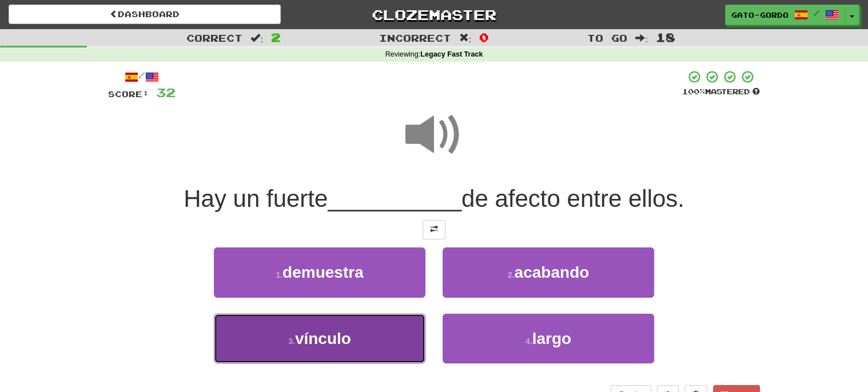
click at [298, 338] on span "vínculo" at bounding box center [323, 339] width 56 height 18
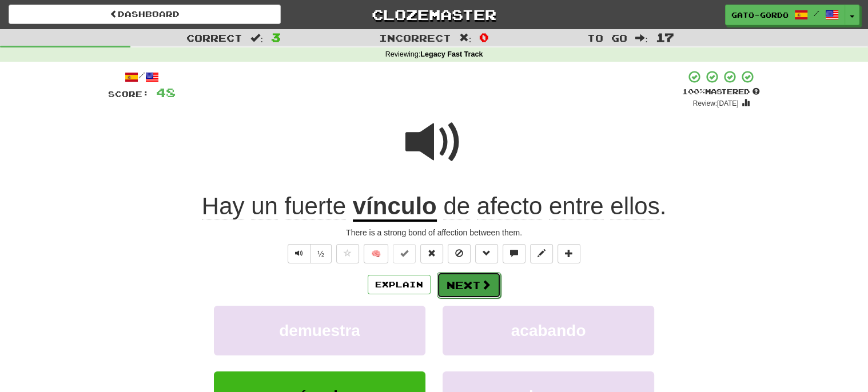
click at [456, 282] on button "Next" at bounding box center [469, 285] width 64 height 26
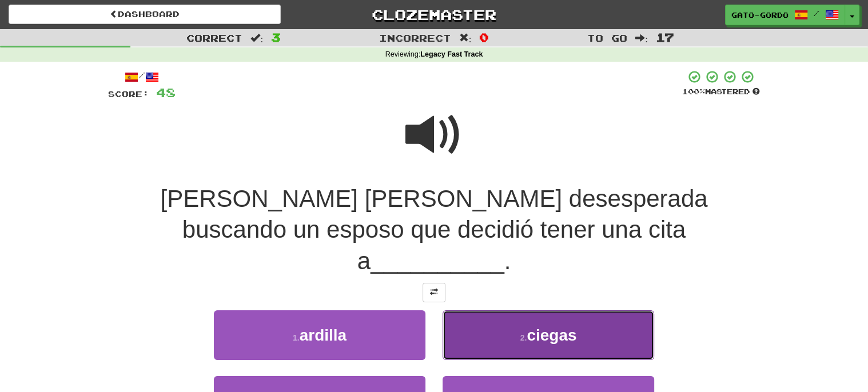
click at [562, 326] on span "ciegas" at bounding box center [551, 335] width 50 height 18
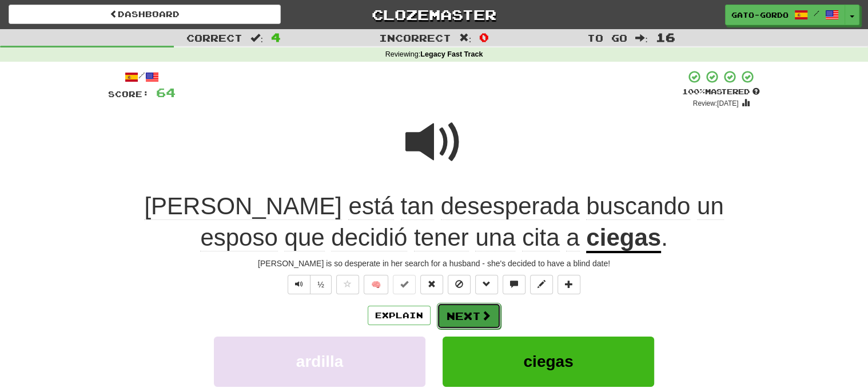
click at [446, 311] on button "Next" at bounding box center [469, 316] width 64 height 26
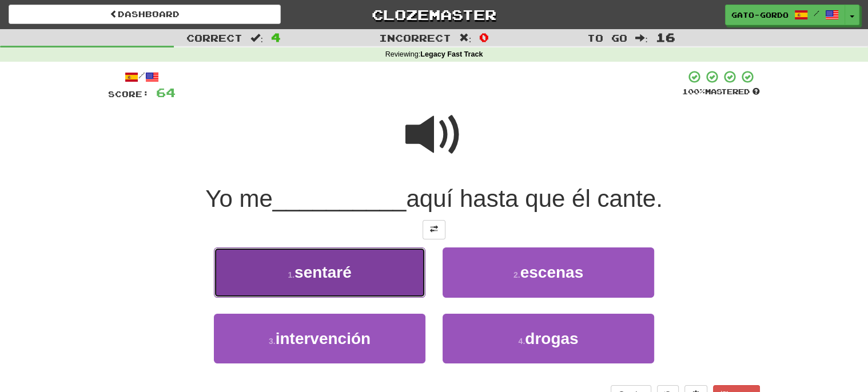
click at [343, 263] on span "sentaré" at bounding box center [322, 272] width 57 height 18
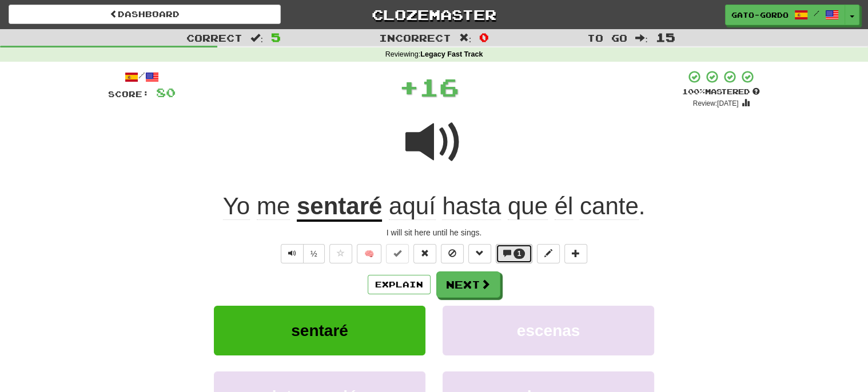
click at [513, 253] on span "1" at bounding box center [519, 254] width 12 height 10
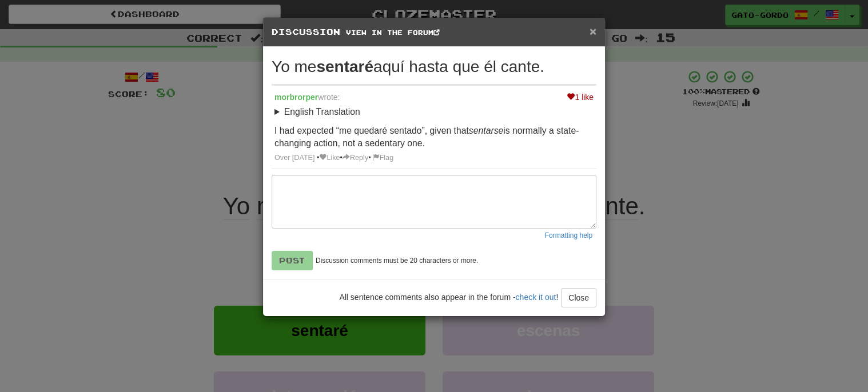
click at [590, 31] on span "×" at bounding box center [592, 31] width 7 height 13
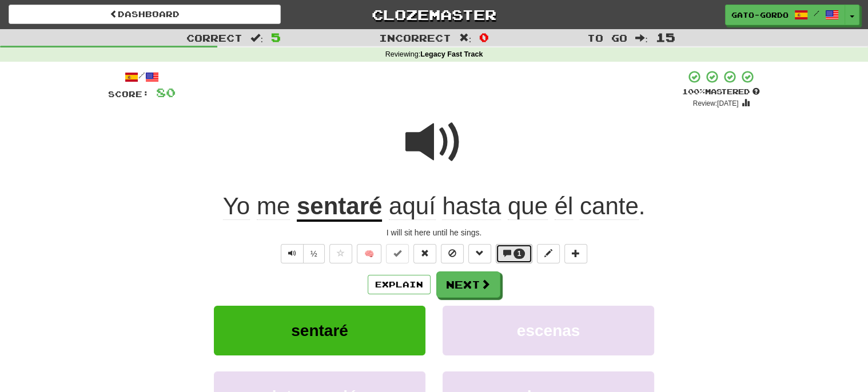
click at [517, 255] on span "1" at bounding box center [519, 254] width 12 height 10
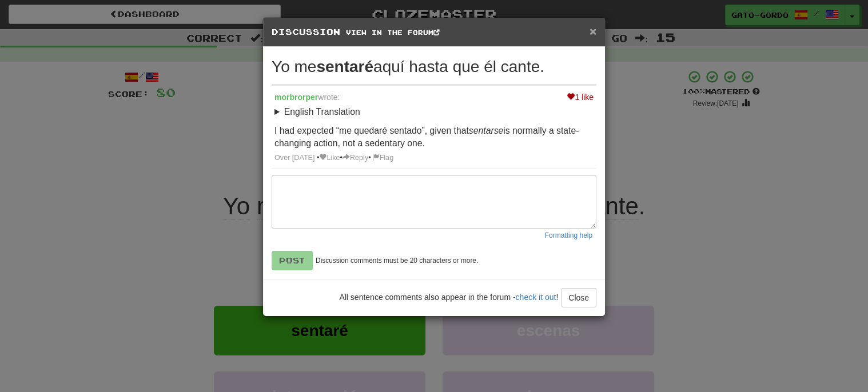
click at [593, 34] on span "×" at bounding box center [592, 31] width 7 height 13
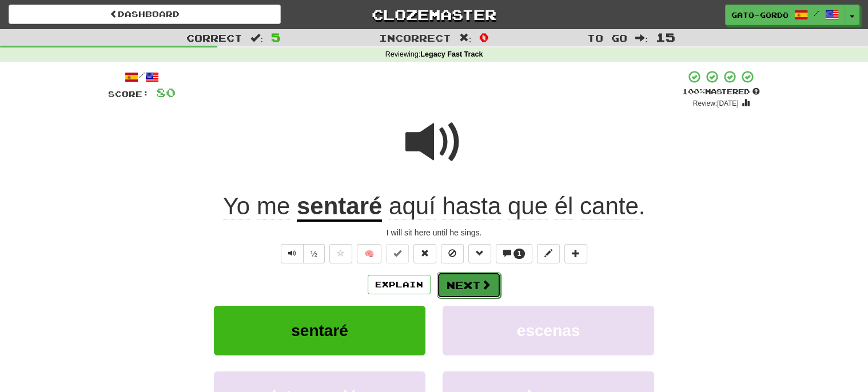
click at [481, 279] on span at bounding box center [486, 284] width 10 height 10
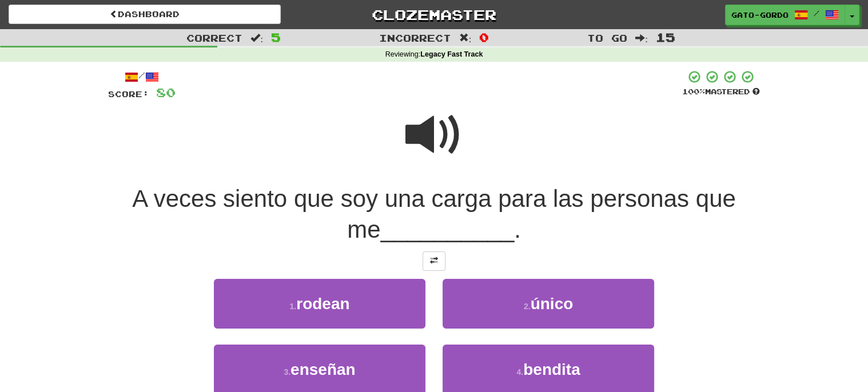
click at [435, 134] on span at bounding box center [433, 134] width 57 height 57
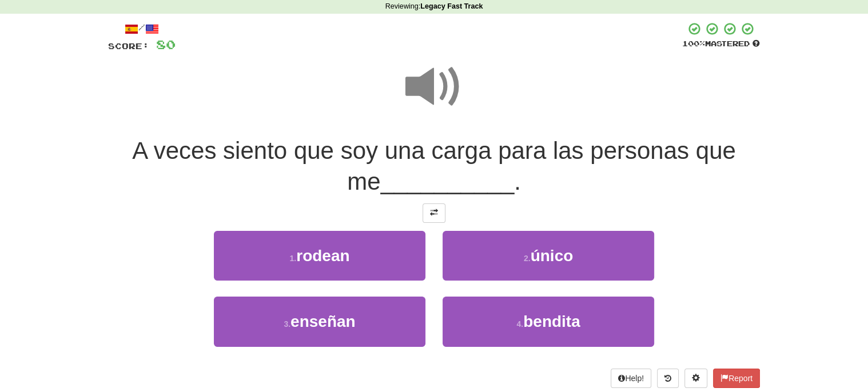
scroll to position [69, 0]
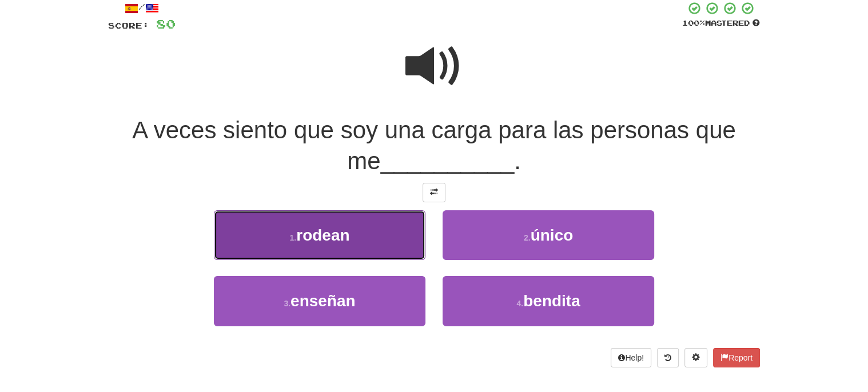
click at [315, 233] on span "rodean" at bounding box center [322, 235] width 53 height 18
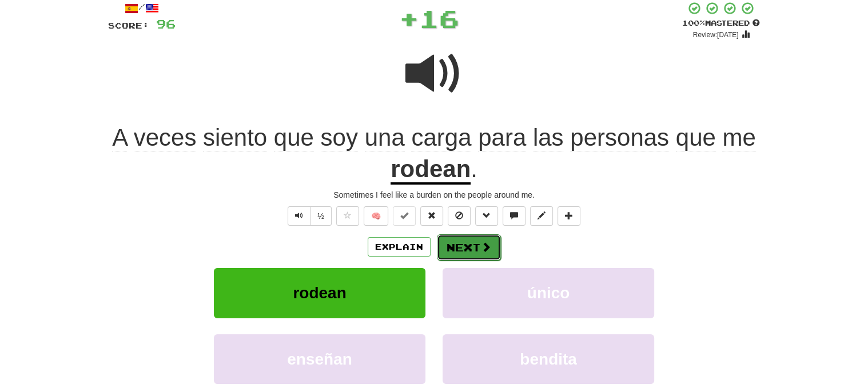
click at [464, 242] on button "Next" at bounding box center [469, 247] width 64 height 26
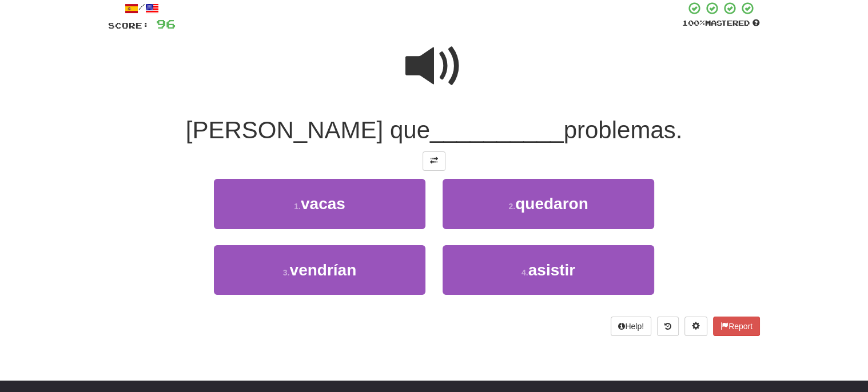
click at [432, 59] on span at bounding box center [433, 66] width 57 height 57
click at [432, 159] on span at bounding box center [434, 161] width 8 height 8
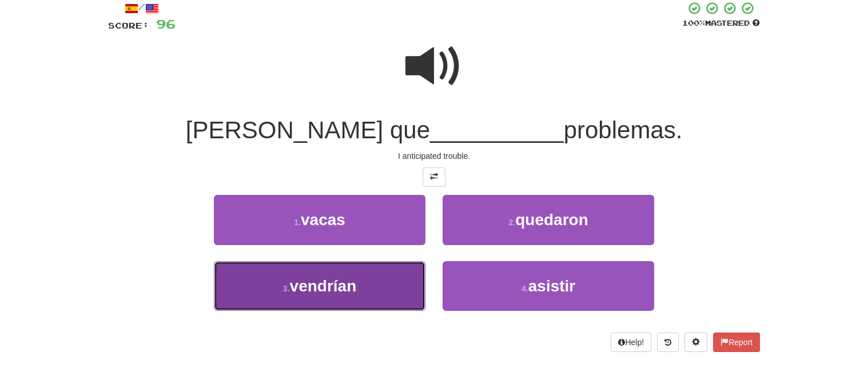
click at [329, 282] on span "vendrían" at bounding box center [322, 286] width 67 height 18
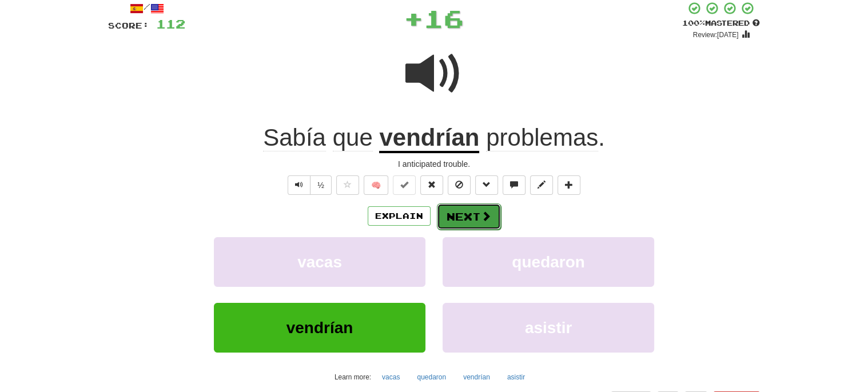
click at [473, 211] on button "Next" at bounding box center [469, 216] width 64 height 26
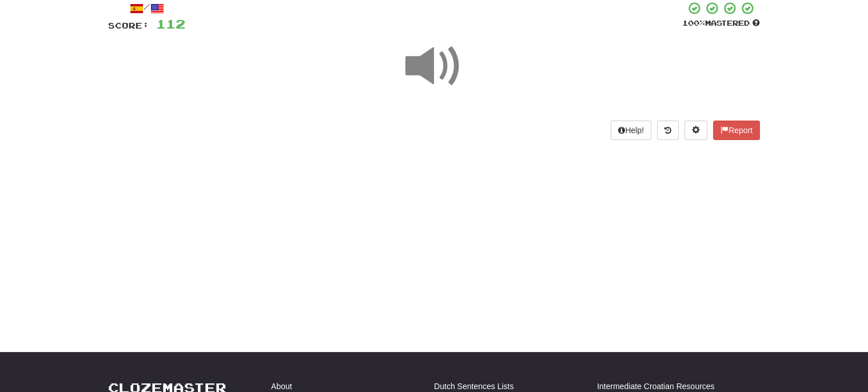
scroll to position [0, 0]
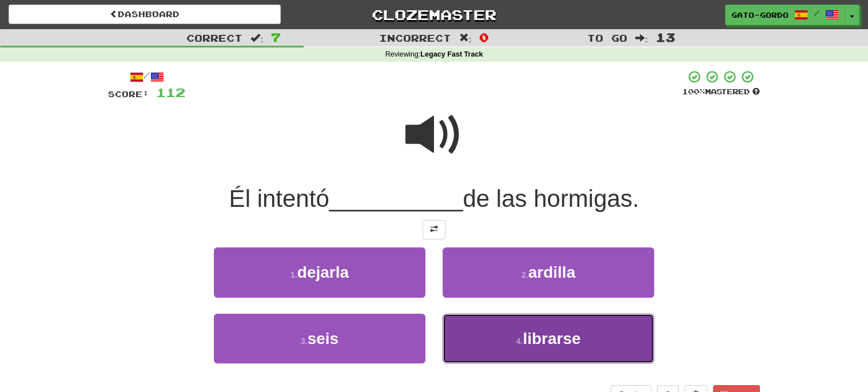
click at [546, 335] on span "librarse" at bounding box center [551, 339] width 58 height 18
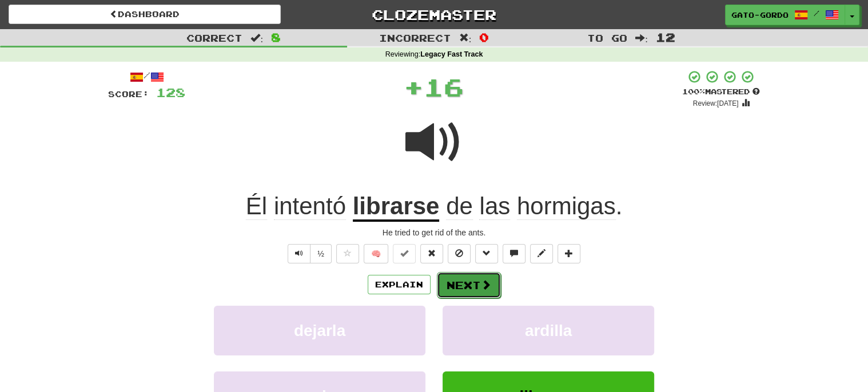
click at [466, 282] on button "Next" at bounding box center [469, 285] width 64 height 26
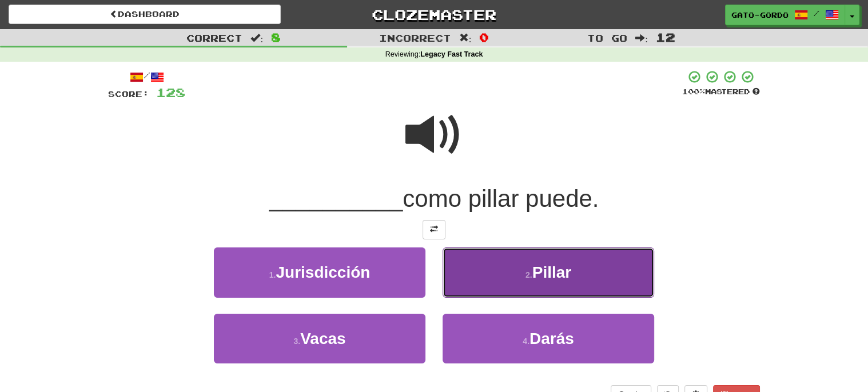
click at [559, 282] on button "2 . [GEOGRAPHIC_DATA]" at bounding box center [547, 272] width 211 height 50
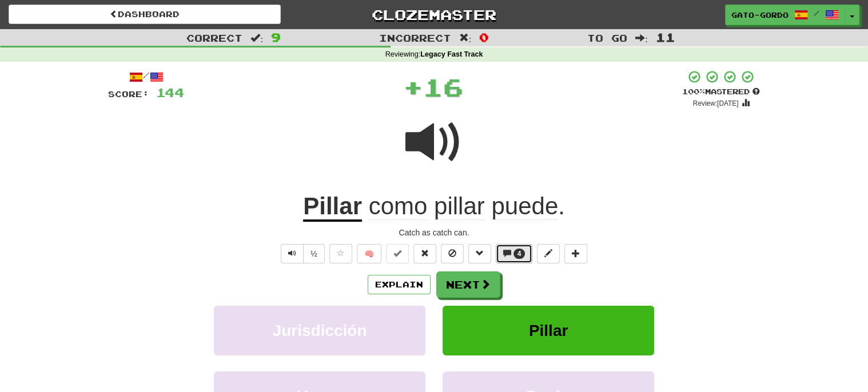
click at [514, 250] on span "4" at bounding box center [519, 254] width 12 height 10
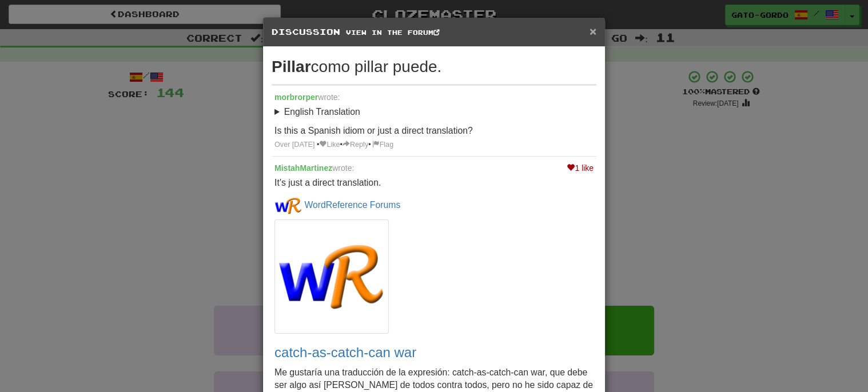
click at [593, 34] on span "×" at bounding box center [592, 31] width 7 height 13
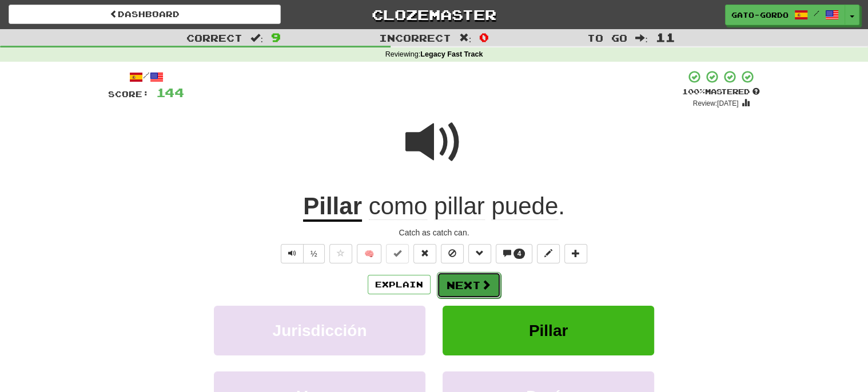
click at [477, 279] on button "Next" at bounding box center [469, 285] width 64 height 26
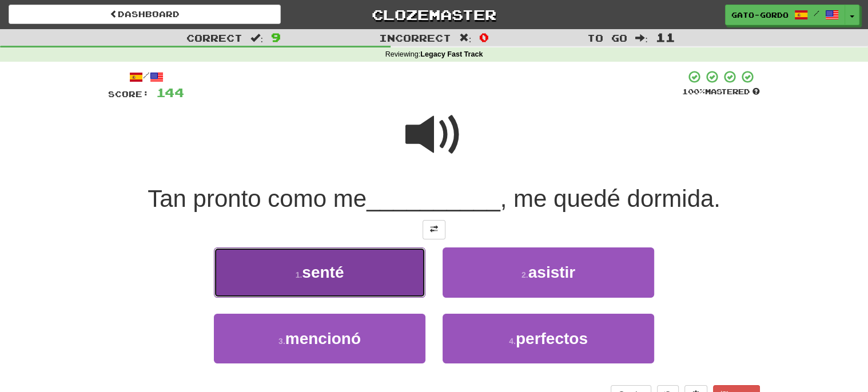
click at [360, 281] on button "1 . [GEOGRAPHIC_DATA]" at bounding box center [319, 272] width 211 height 50
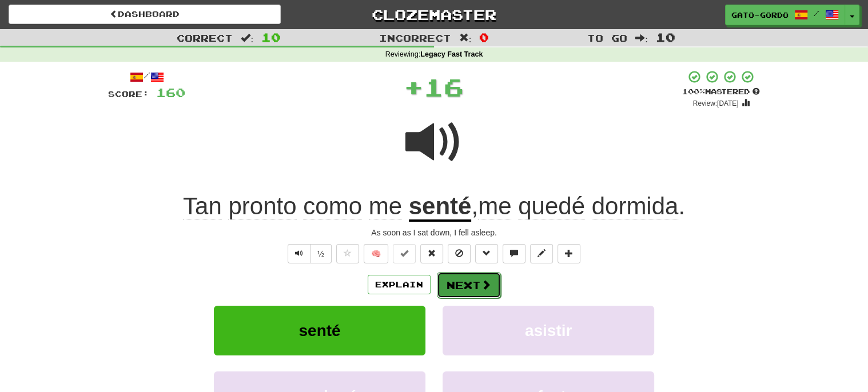
click at [456, 281] on button "Next" at bounding box center [469, 285] width 64 height 26
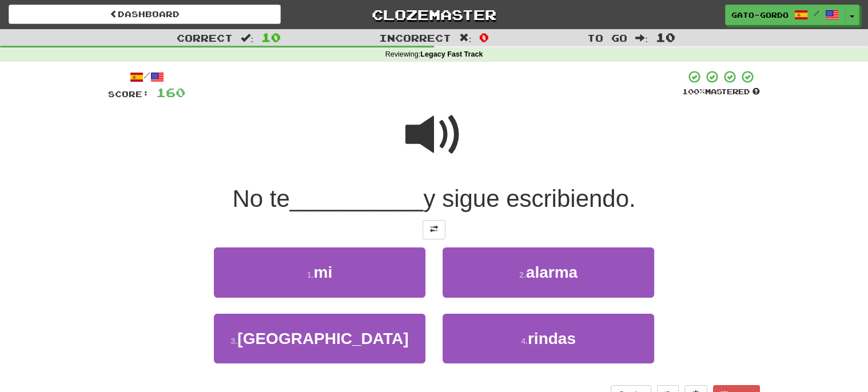
click at [435, 123] on span at bounding box center [433, 134] width 57 height 57
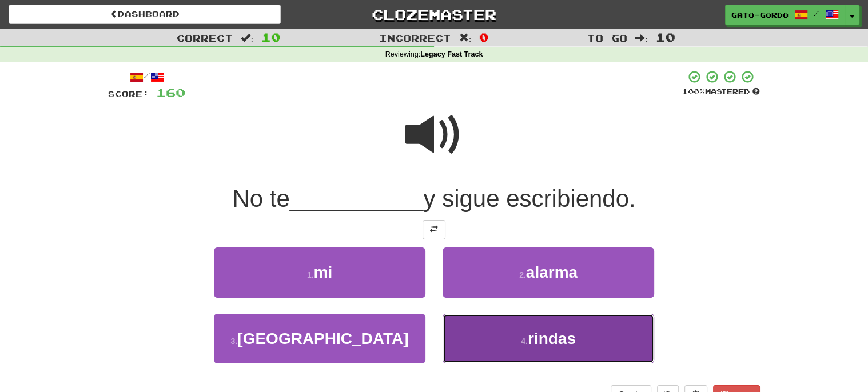
click at [494, 331] on button "4 . rindas" at bounding box center [547, 339] width 211 height 50
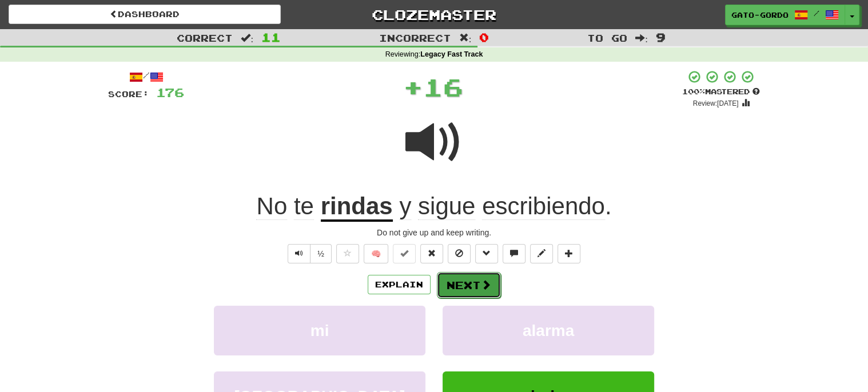
click at [457, 281] on button "Next" at bounding box center [469, 285] width 64 height 26
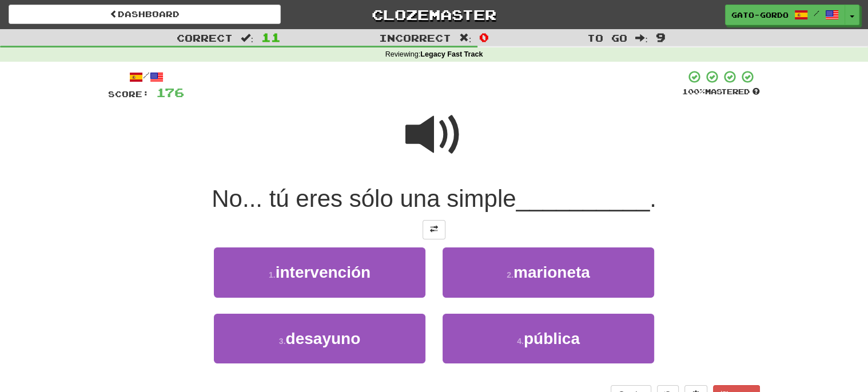
click at [428, 126] on span at bounding box center [433, 134] width 57 height 57
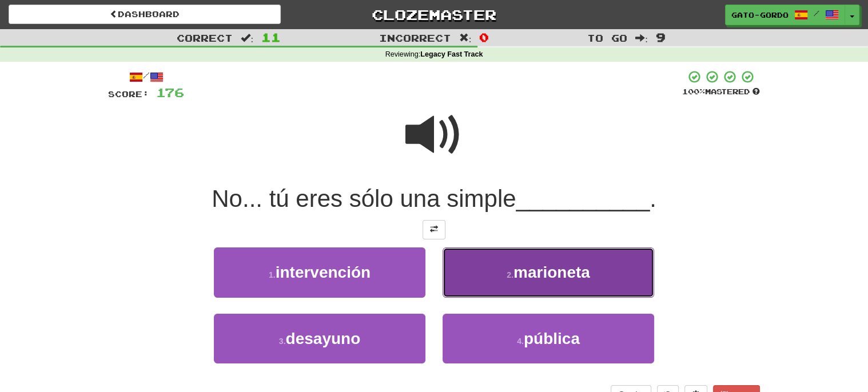
click at [486, 258] on button "2 . marioneta" at bounding box center [547, 272] width 211 height 50
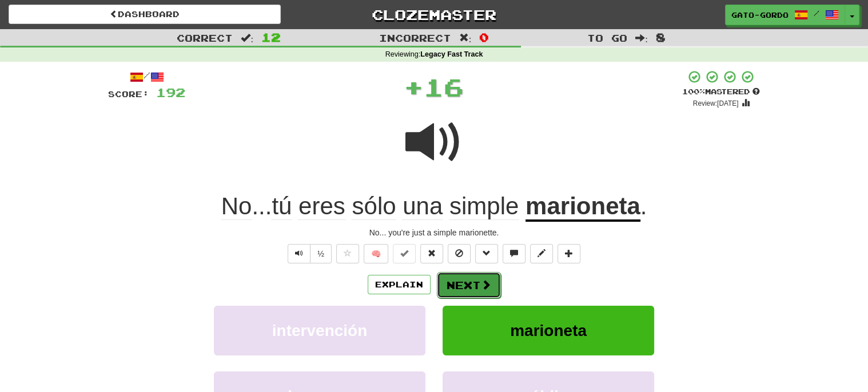
click at [473, 279] on button "Next" at bounding box center [469, 285] width 64 height 26
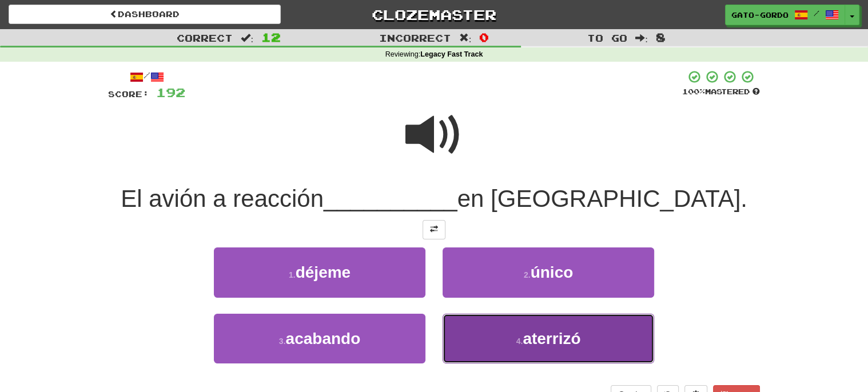
click at [508, 329] on button "4 . aterrizó" at bounding box center [547, 339] width 211 height 50
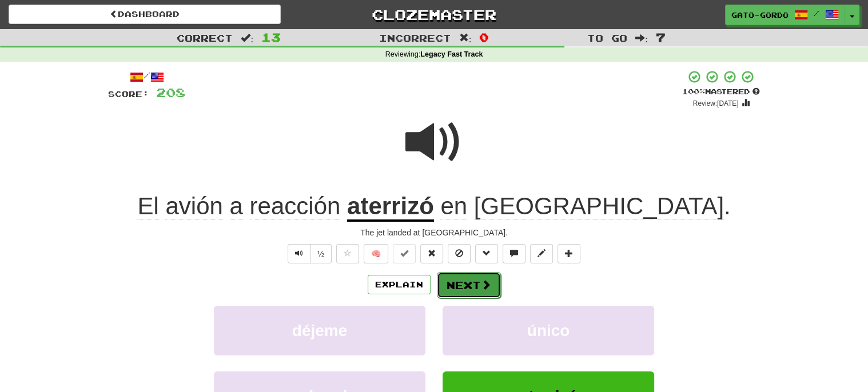
click at [471, 282] on button "Next" at bounding box center [469, 285] width 64 height 26
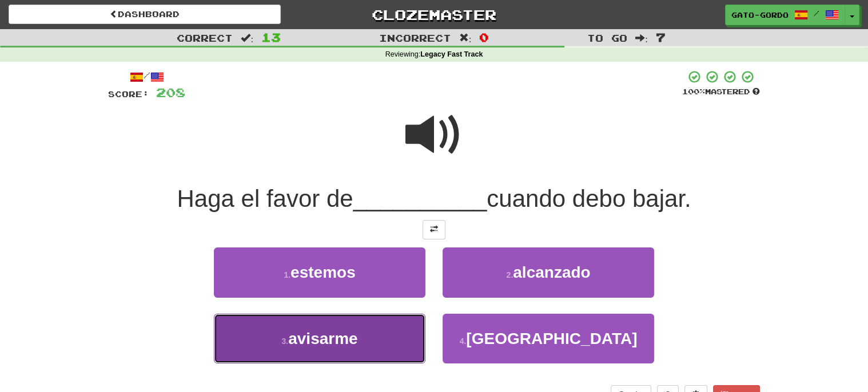
click at [364, 333] on button "3 . [GEOGRAPHIC_DATA]" at bounding box center [319, 339] width 211 height 50
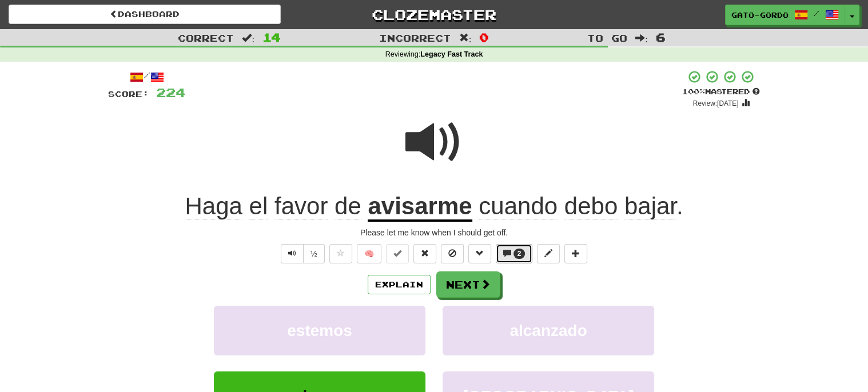
click at [514, 251] on span "2" at bounding box center [519, 254] width 12 height 10
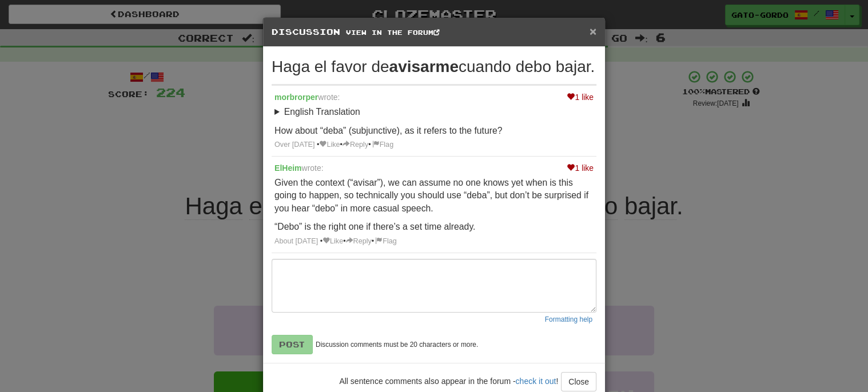
click at [591, 33] on span "×" at bounding box center [592, 31] width 7 height 13
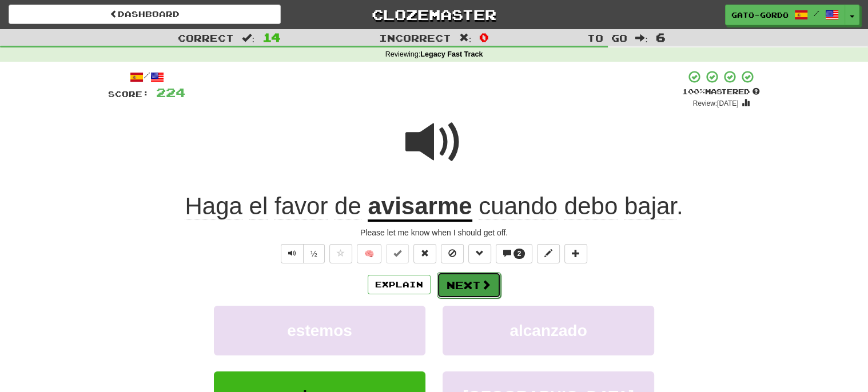
click at [473, 283] on button "Next" at bounding box center [469, 285] width 64 height 26
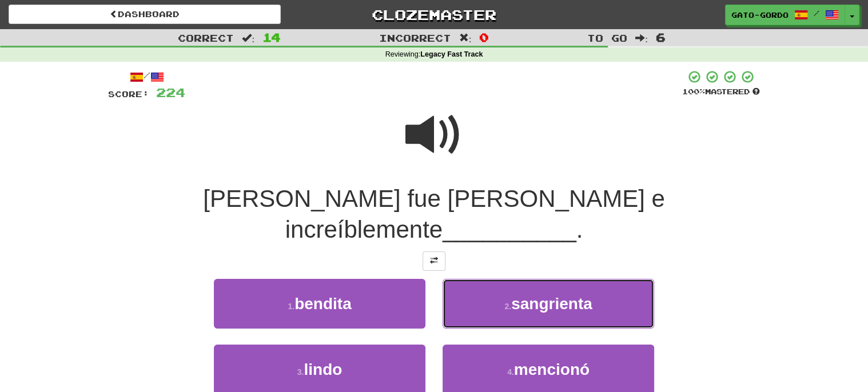
click at [473, 283] on button "2 . sangrienta" at bounding box center [547, 304] width 211 height 50
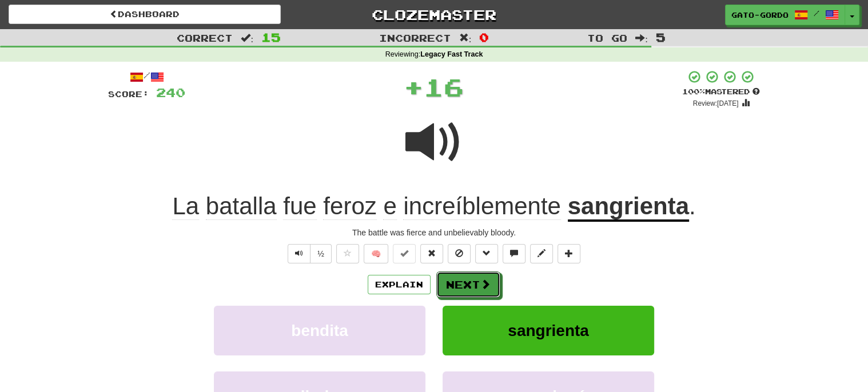
click at [473, 283] on button "Next" at bounding box center [468, 284] width 64 height 26
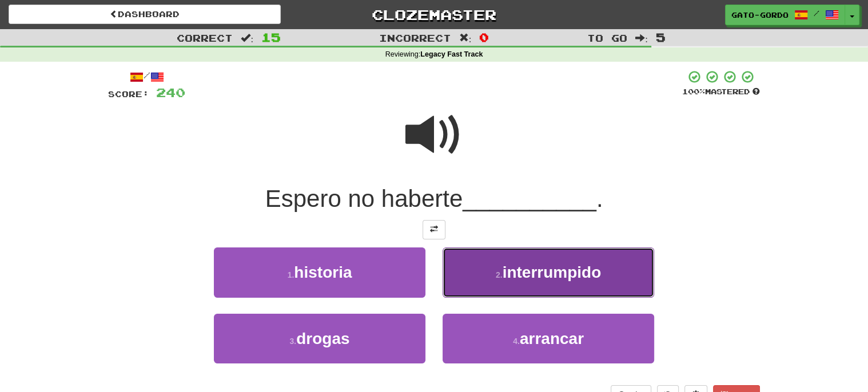
click at [533, 263] on span "interrumpido" at bounding box center [551, 272] width 99 height 18
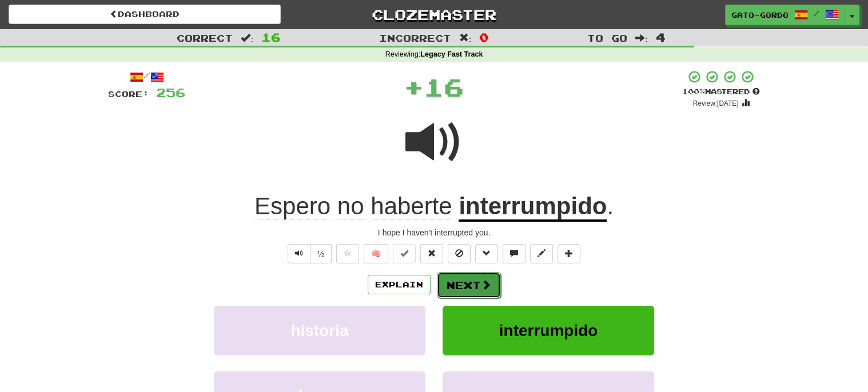
click at [481, 281] on span at bounding box center [486, 284] width 10 height 10
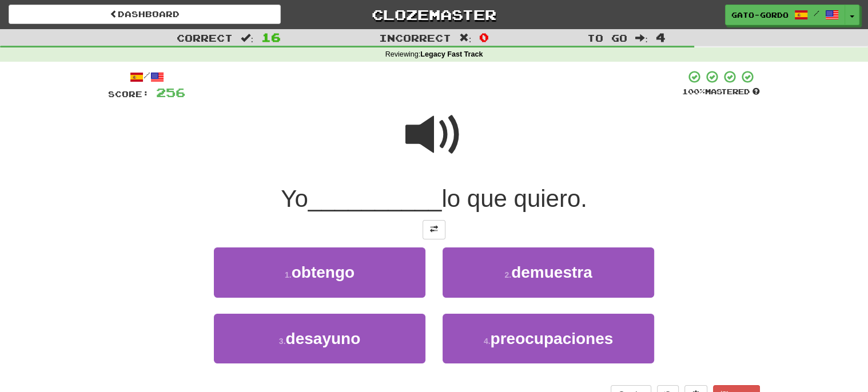
click at [432, 128] on span at bounding box center [433, 134] width 57 height 57
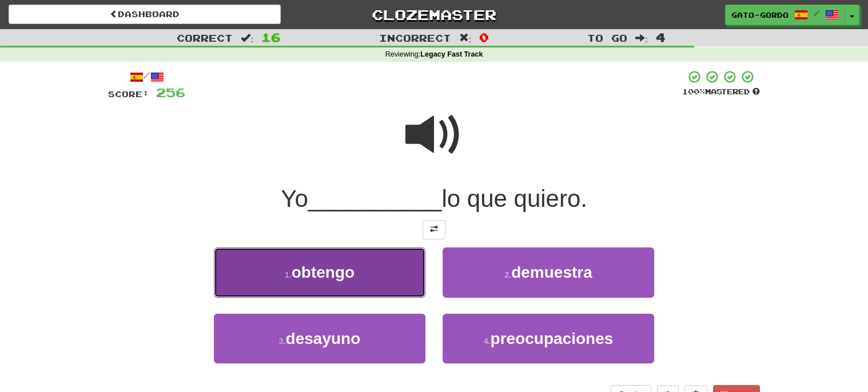
click at [377, 269] on button "1 . obtengo" at bounding box center [319, 272] width 211 height 50
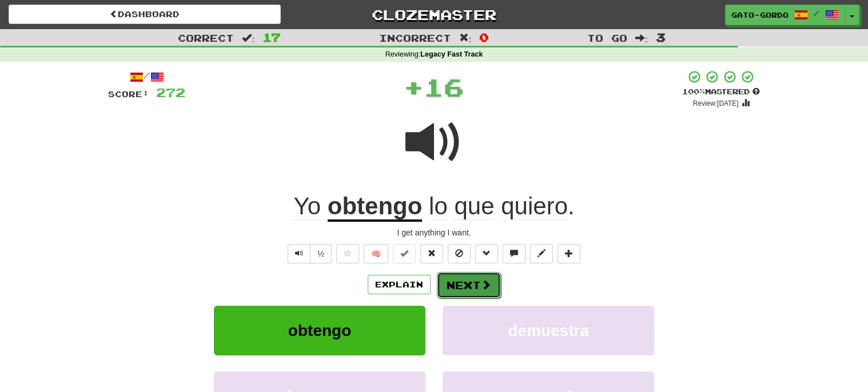
click at [474, 282] on button "Next" at bounding box center [469, 285] width 64 height 26
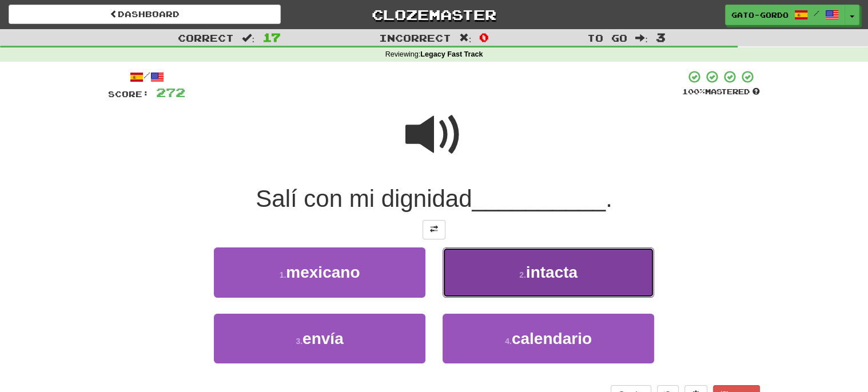
click at [539, 257] on button "2 . intacta" at bounding box center [547, 272] width 211 height 50
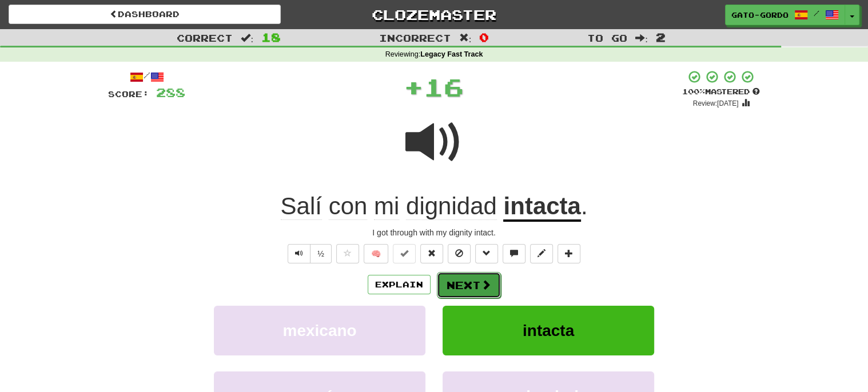
click at [465, 279] on button "Next" at bounding box center [469, 285] width 64 height 26
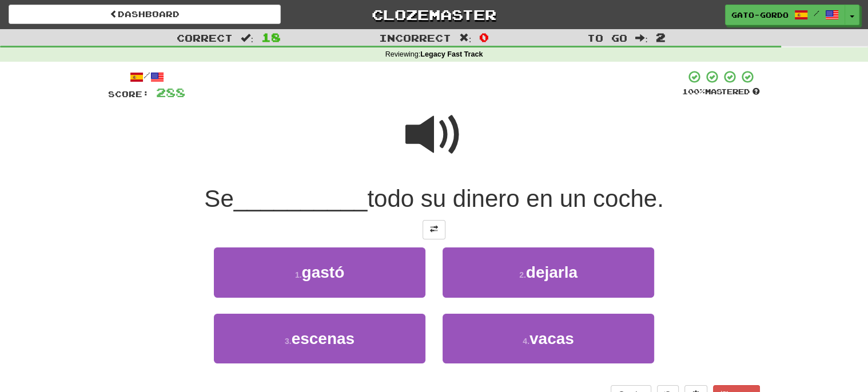
click at [436, 126] on span at bounding box center [433, 134] width 57 height 57
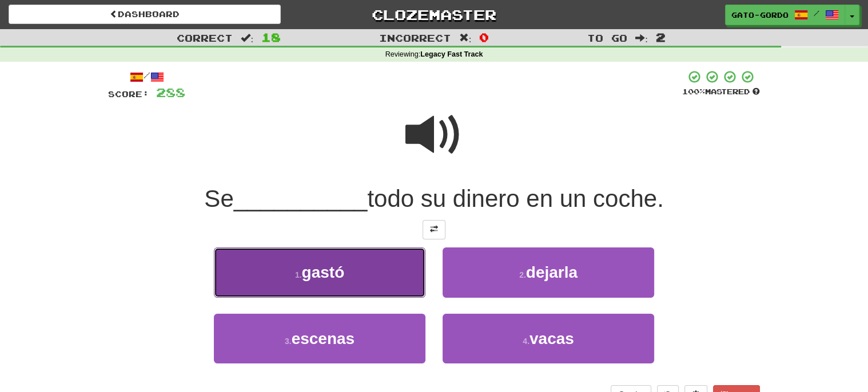
click at [357, 262] on button "1 . gastó" at bounding box center [319, 272] width 211 height 50
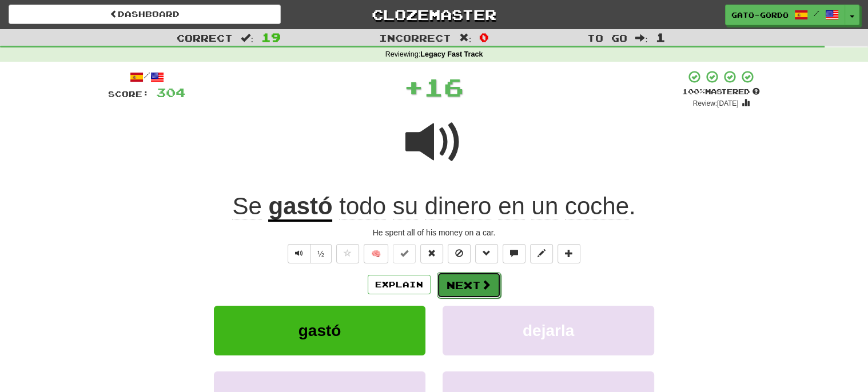
click at [471, 280] on button "Next" at bounding box center [469, 285] width 64 height 26
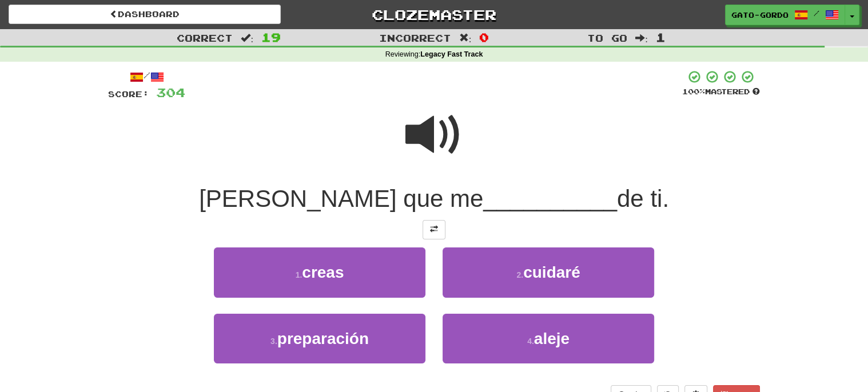
click at [435, 139] on span at bounding box center [433, 134] width 57 height 57
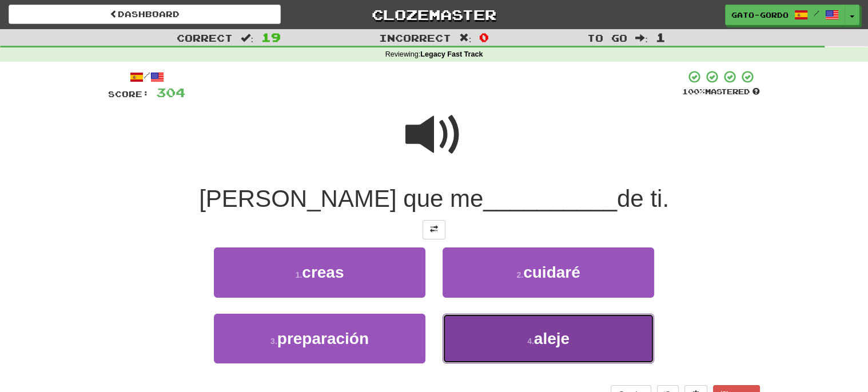
click at [518, 331] on button "4 . [GEOGRAPHIC_DATA]" at bounding box center [547, 339] width 211 height 50
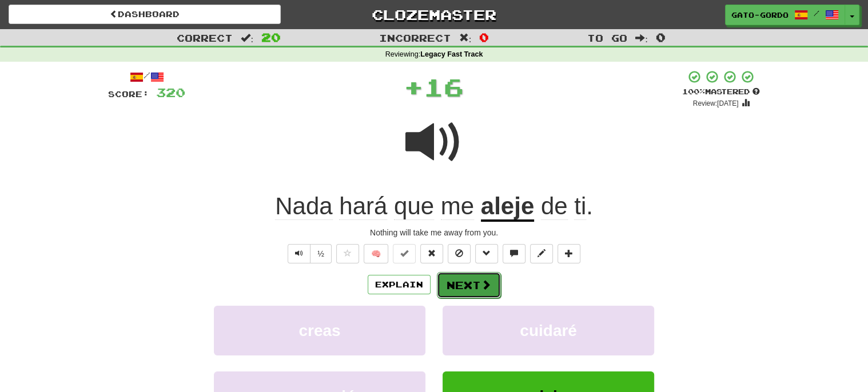
click at [460, 277] on button "Next" at bounding box center [469, 285] width 64 height 26
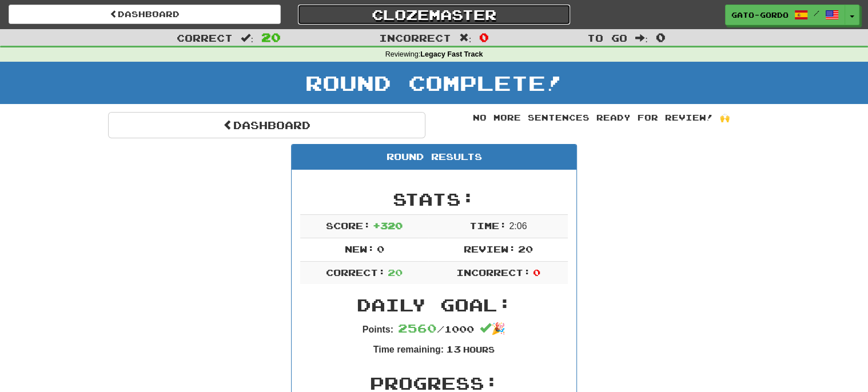
click at [439, 14] on link "Clozemaster" at bounding box center [434, 15] width 272 height 20
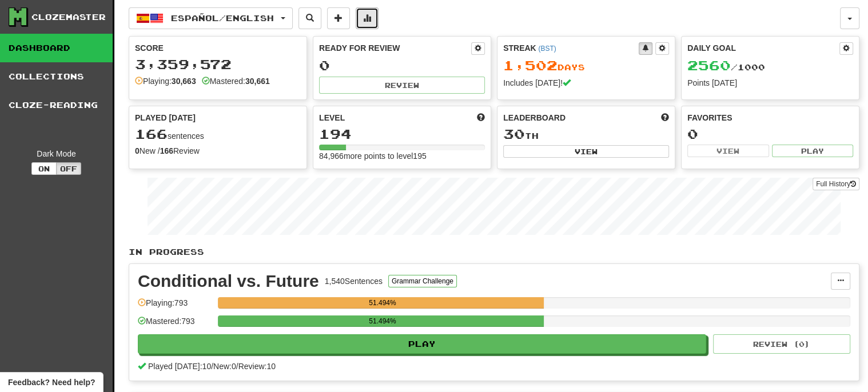
click at [371, 17] on span at bounding box center [367, 18] width 8 height 8
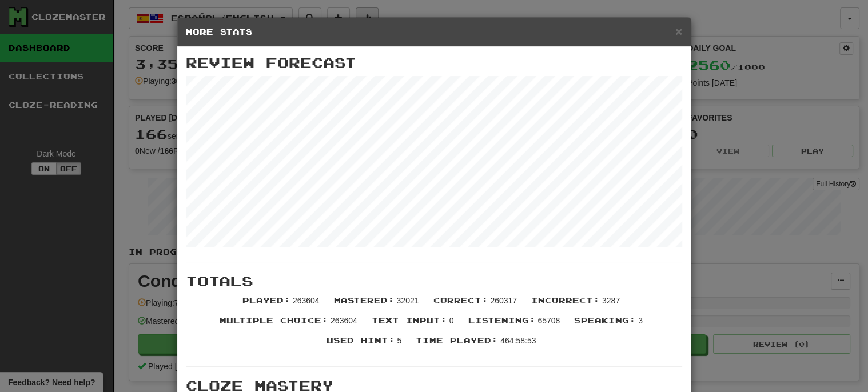
scroll to position [299, 0]
